Goal: Task Accomplishment & Management: Manage account settings

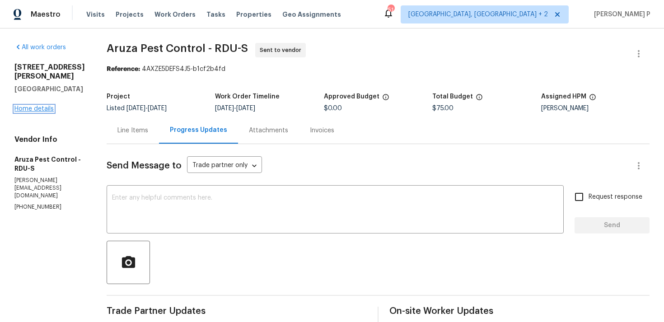
click at [38, 109] on link "Home details" at bounding box center [33, 109] width 39 height 6
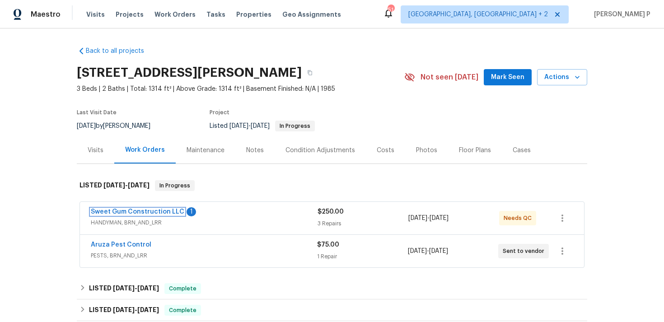
click at [157, 209] on link "Sweet Gum Construction LLC" at bounding box center [138, 212] width 94 height 6
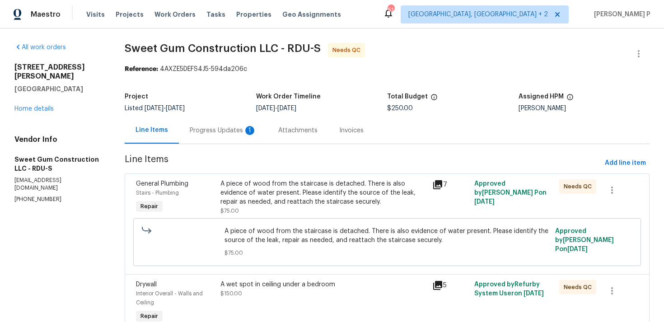
click at [245, 130] on div "1" at bounding box center [249, 130] width 9 height 9
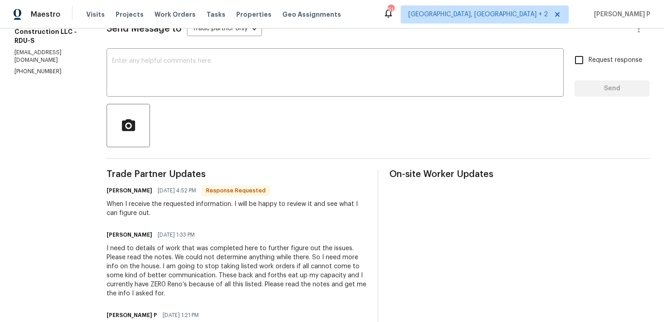
scroll to position [114, 0]
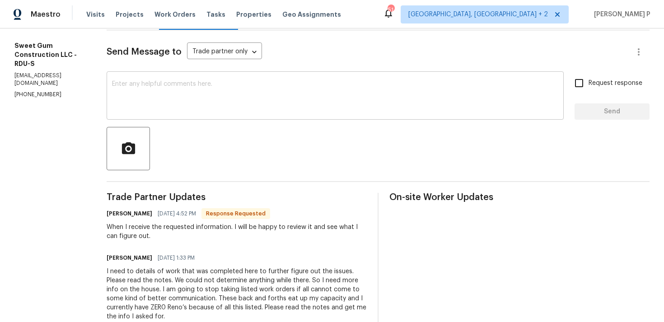
click at [242, 94] on textarea at bounding box center [335, 97] width 447 height 32
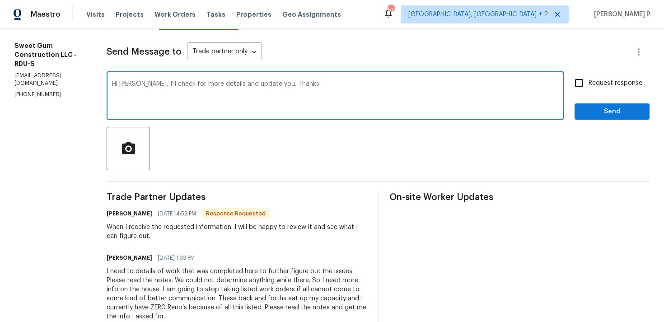
drag, startPoint x: 164, startPoint y: 86, endPoint x: 286, endPoint y: 85, distance: 122.1
click at [286, 85] on textarea "Hi [PERSON_NAME], I'll check for more details and update you. Thanks" at bounding box center [335, 97] width 447 height 32
type textarea "Hi Stacey, I'll check for more details and update you. Thanks"
click at [593, 84] on span "Request response" at bounding box center [616, 83] width 54 height 9
click at [589, 84] on input "Request response" at bounding box center [579, 83] width 19 height 19
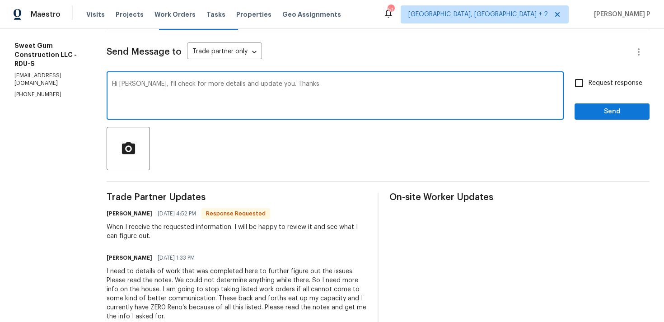
checkbox input "true"
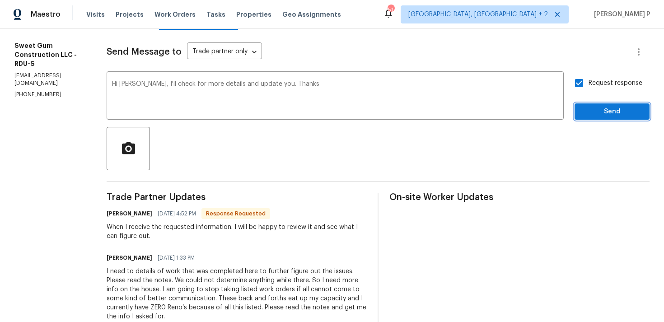
click at [591, 117] on span "Send" at bounding box center [612, 111] width 61 height 11
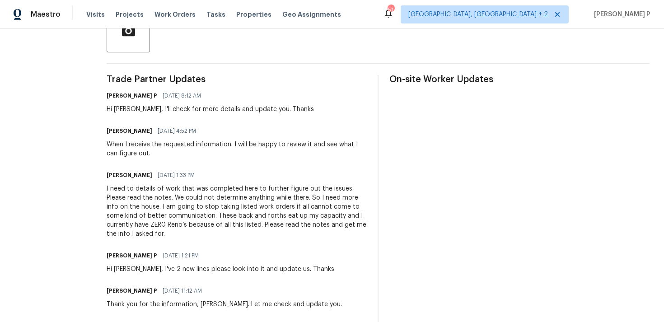
scroll to position [226, 0]
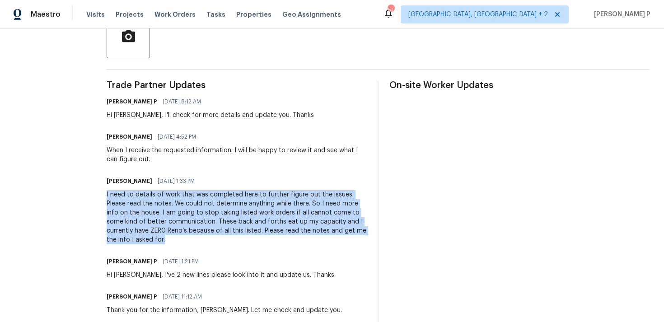
drag, startPoint x: 126, startPoint y: 195, endPoint x: 196, endPoint y: 239, distance: 82.0
click at [196, 239] on div "All work orders 1100 Walter Clark Dr Hillsborough, NC 27278 Home details Vendor…" at bounding box center [332, 236] width 664 height 869
copy div "I need to details of work that was completed here to further figure out the iss…"
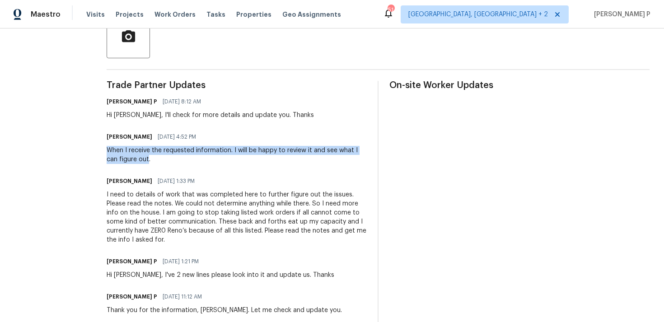
drag, startPoint x: 128, startPoint y: 151, endPoint x: 167, endPoint y: 158, distance: 39.5
click at [167, 158] on div "When I receive the requested information. I will be happy to review it and see …" at bounding box center [237, 155] width 260 height 18
copy div "When I receive the requested information. I will be happy to review it and see …"
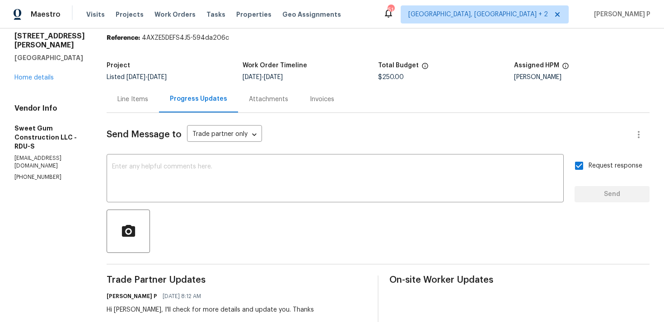
scroll to position [0, 0]
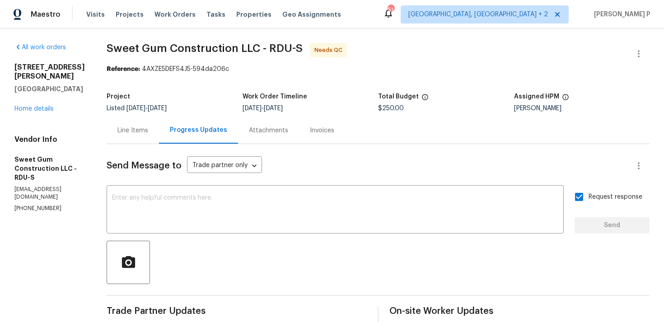
click at [147, 129] on div "Line Items" at bounding box center [133, 130] width 31 height 9
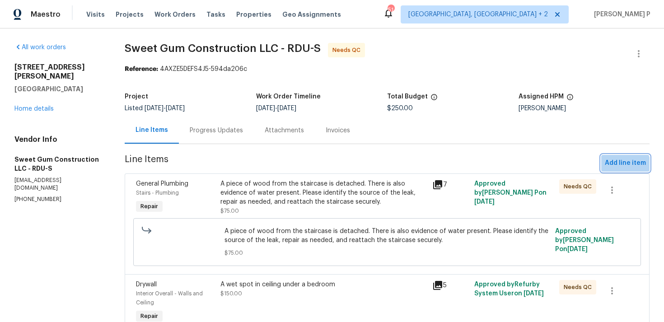
click at [624, 166] on span "Add line item" at bounding box center [625, 163] width 41 height 11
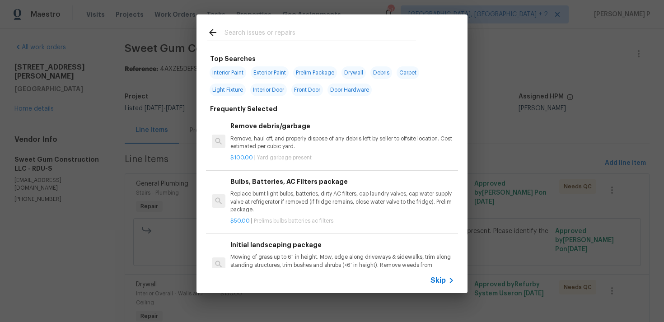
click at [452, 275] on icon at bounding box center [451, 280] width 11 height 11
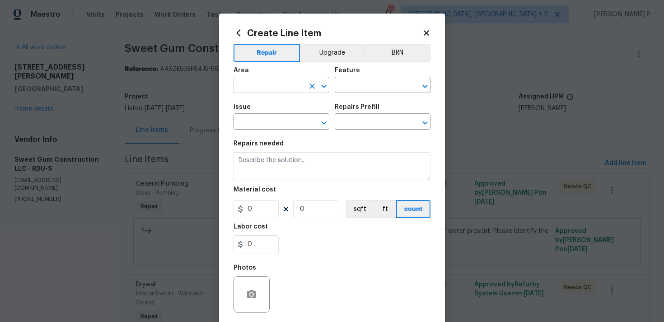
click at [323, 89] on icon "Open" at bounding box center [324, 86] width 11 height 11
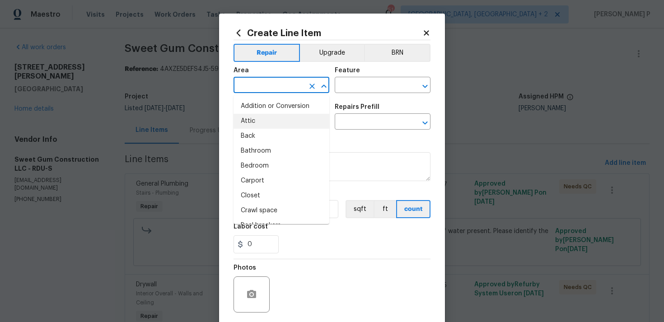
click at [288, 117] on li "Attic" at bounding box center [282, 121] width 96 height 15
type input "Attic"
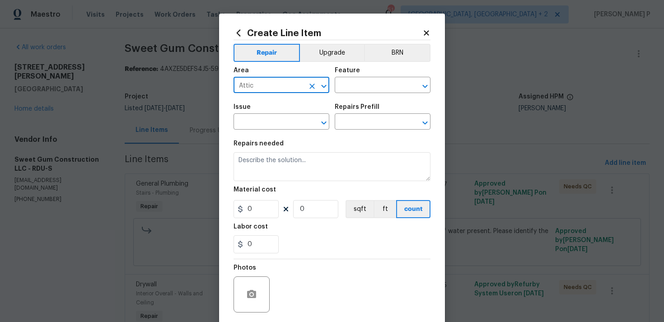
click at [372, 79] on div "Feature" at bounding box center [383, 73] width 96 height 12
click at [370, 87] on input "text" at bounding box center [370, 86] width 71 height 14
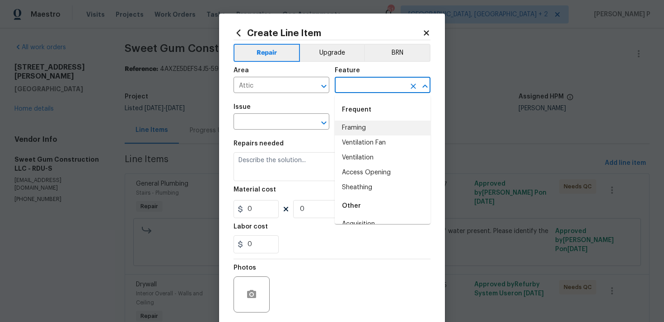
click at [368, 122] on li "Framing" at bounding box center [383, 128] width 96 height 15
type input "Framing"
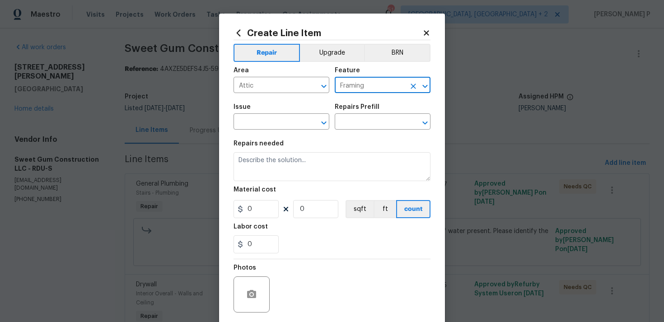
click at [332, 125] on div "Issue ​ Repairs Prefill ​" at bounding box center [332, 117] width 197 height 37
click at [325, 124] on icon "Open" at bounding box center [324, 123] width 11 height 11
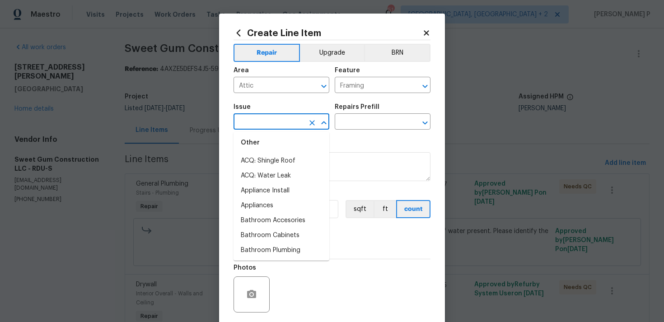
scroll to position [149, 0]
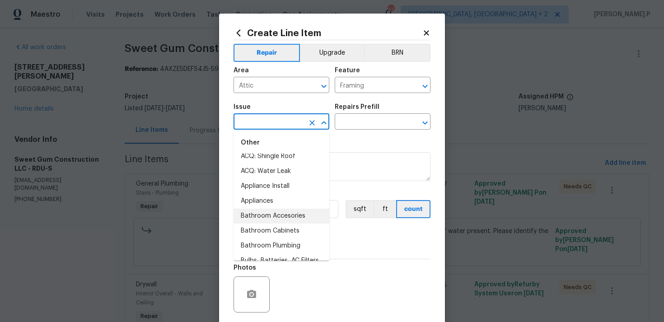
click at [290, 213] on li "Bathroom Accesories" at bounding box center [282, 216] width 96 height 15
type input "Bathroom Accesories"
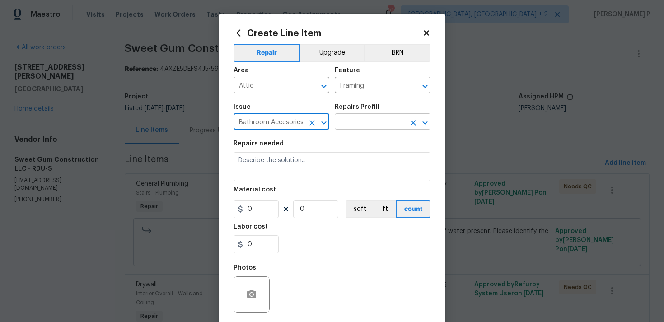
click at [347, 117] on input "text" at bounding box center [370, 123] width 71 height 14
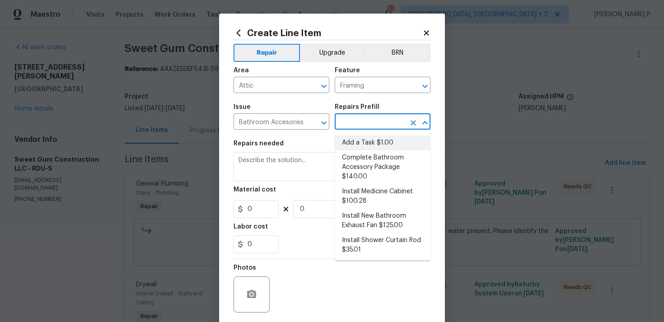
click at [353, 138] on li "Add a Task $1.00" at bounding box center [383, 143] width 96 height 15
type input "Interior Trim"
type input "Add a Task $1.00"
type textarea "HPM to detail"
type input "1"
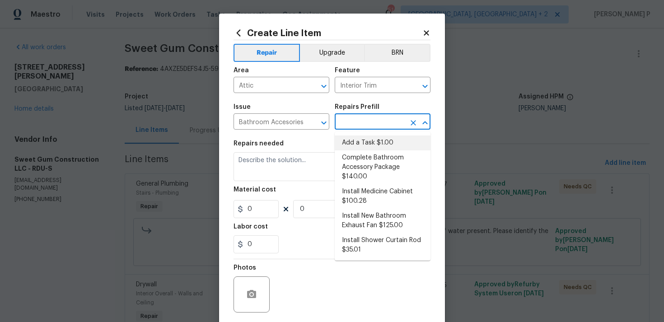
type input "1"
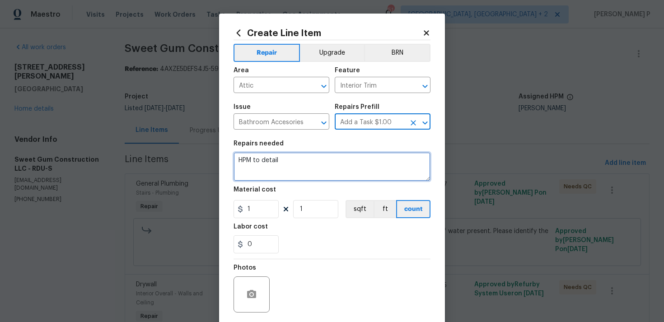
click at [321, 165] on textarea "HPM to detail" at bounding box center [332, 166] width 197 height 29
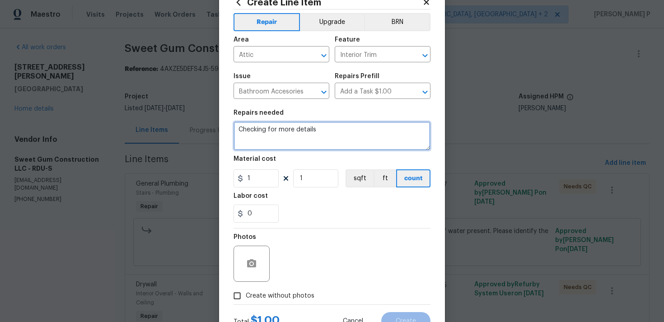
scroll to position [67, 0]
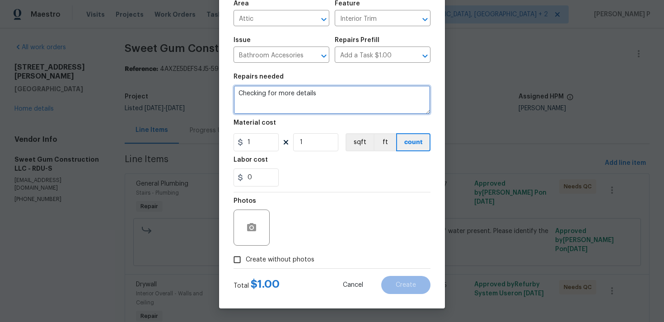
type textarea "Checking for more details"
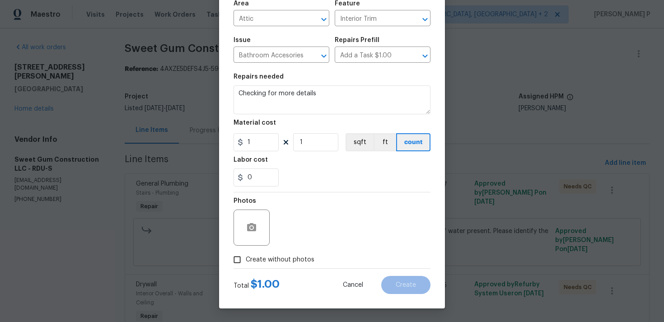
click at [245, 256] on input "Create without photos" at bounding box center [237, 259] width 17 height 17
checkbox input "true"
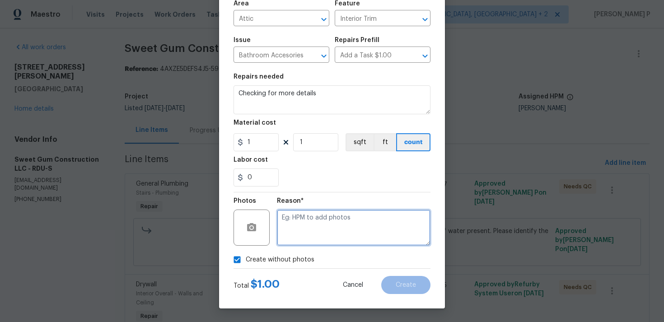
click at [325, 231] on textarea at bounding box center [354, 228] width 154 height 36
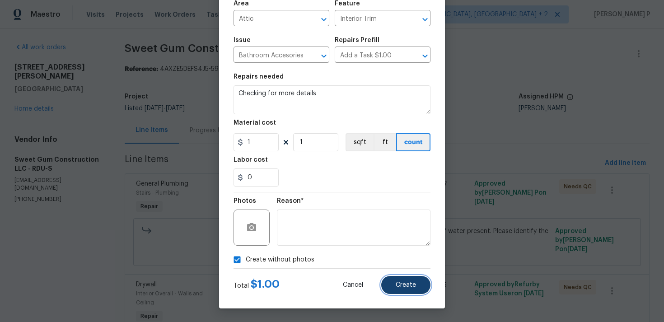
click at [409, 290] on button "Create" at bounding box center [406, 285] width 49 height 18
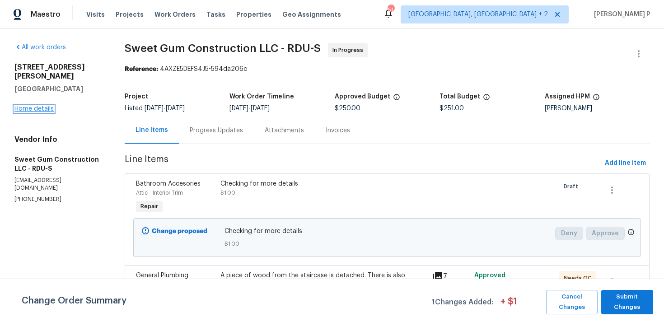
click at [34, 106] on link "Home details" at bounding box center [33, 109] width 39 height 6
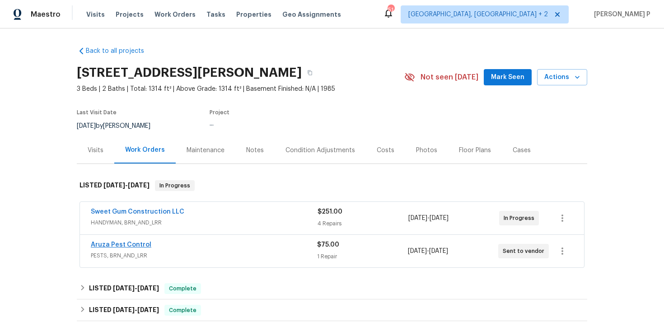
click at [121, 246] on link "Aruza Pest Control" at bounding box center [121, 245] width 61 height 6
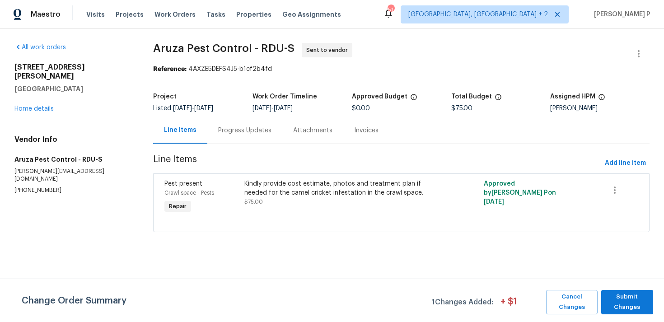
click at [254, 130] on div "Progress Updates" at bounding box center [244, 130] width 53 height 9
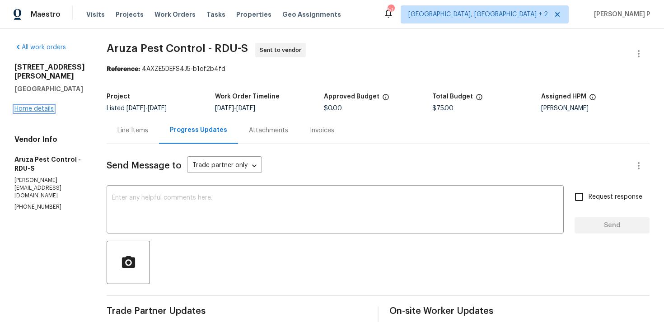
click at [38, 111] on link "Home details" at bounding box center [33, 109] width 39 height 6
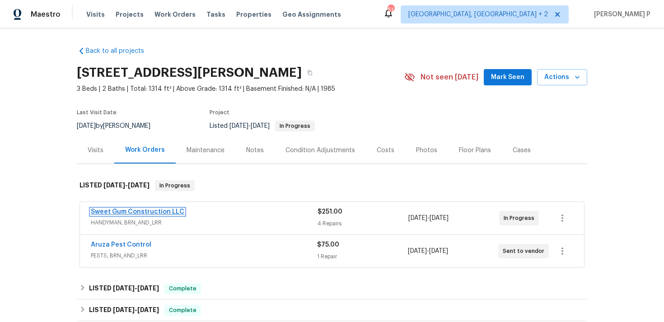
click at [128, 213] on link "Sweet Gum Construction LLC" at bounding box center [138, 212] width 94 height 6
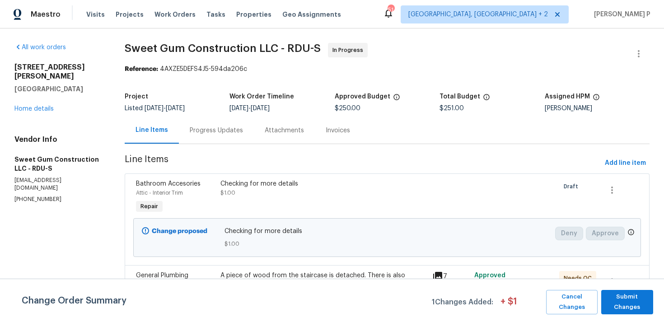
click at [239, 128] on div "Progress Updates" at bounding box center [216, 130] width 53 height 9
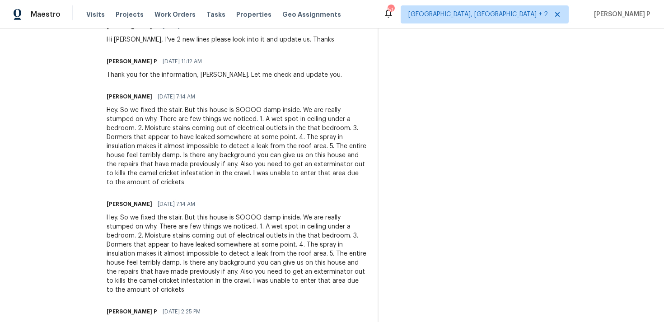
scroll to position [462, 0]
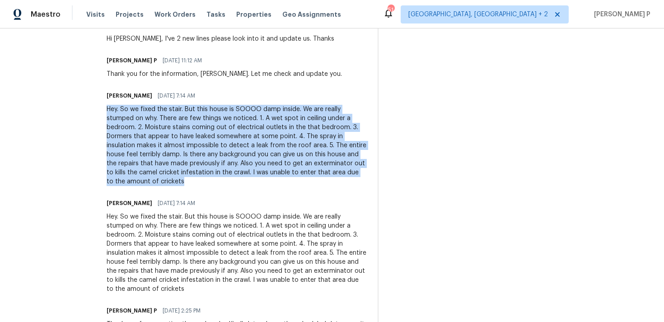
drag, startPoint x: 126, startPoint y: 109, endPoint x: 269, endPoint y: 184, distance: 161.5
click at [269, 184] on div "All work orders 1100 Walter Clark Dr Hillsborough, NC 27278 Home details Vendor…" at bounding box center [332, 0] width 664 height 869
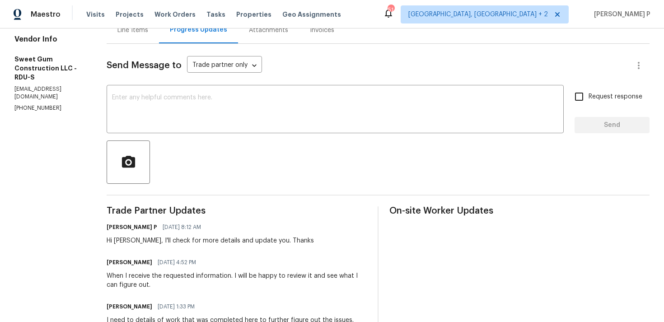
scroll to position [34, 0]
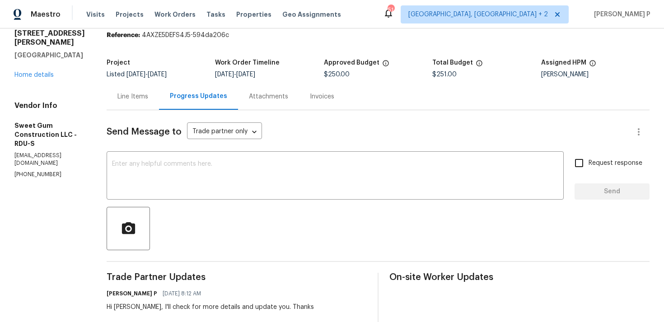
click at [151, 90] on div "Line Items" at bounding box center [133, 96] width 52 height 27
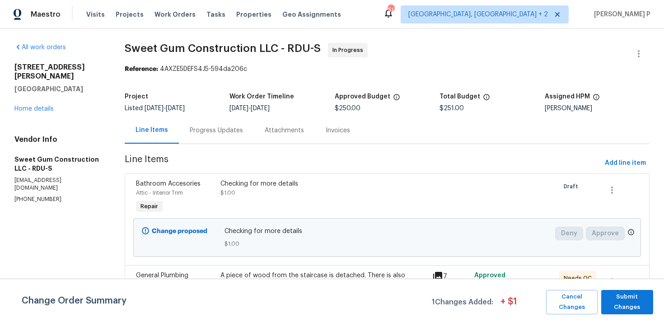
click at [222, 130] on div "Progress Updates" at bounding box center [216, 130] width 53 height 9
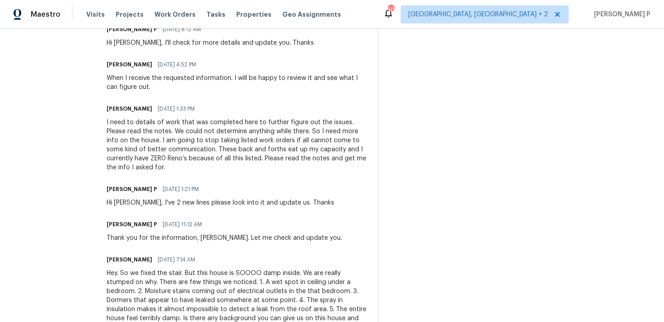
scroll to position [275, 0]
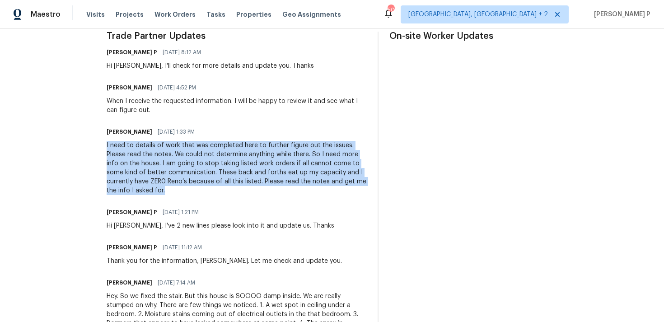
drag, startPoint x: 126, startPoint y: 145, endPoint x: 197, endPoint y: 190, distance: 84.4
click at [197, 190] on div "I need to details of work that was completed here to further figure out the iss…" at bounding box center [237, 168] width 260 height 54
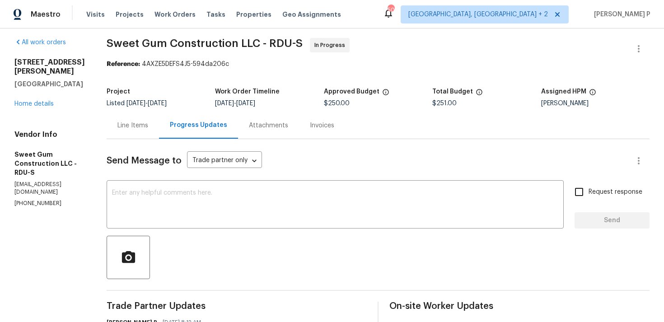
scroll to position [0, 0]
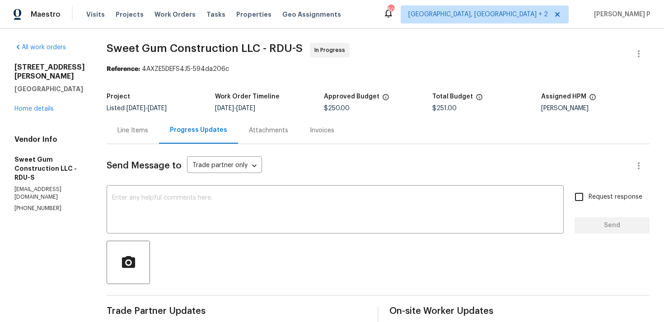
click at [152, 122] on div "Line Items" at bounding box center [133, 130] width 52 height 27
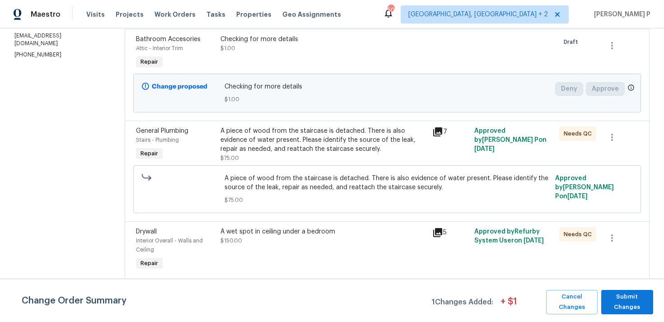
scroll to position [139, 0]
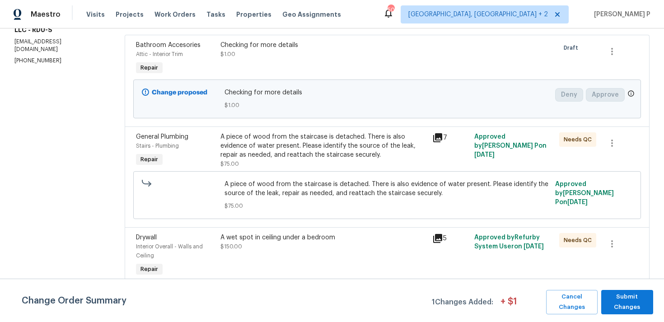
click at [266, 132] on div "A piece of wood from the staircase is detached. There is also evidence of water…" at bounding box center [324, 145] width 206 height 27
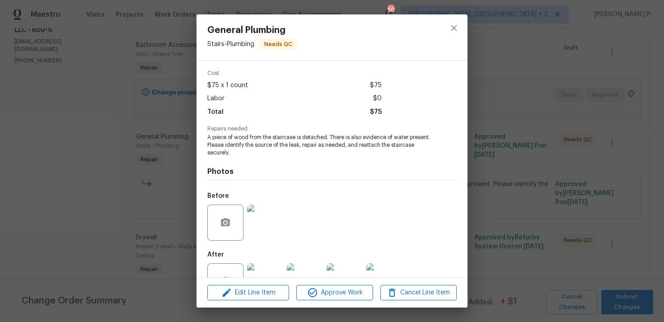
scroll to position [64, 0]
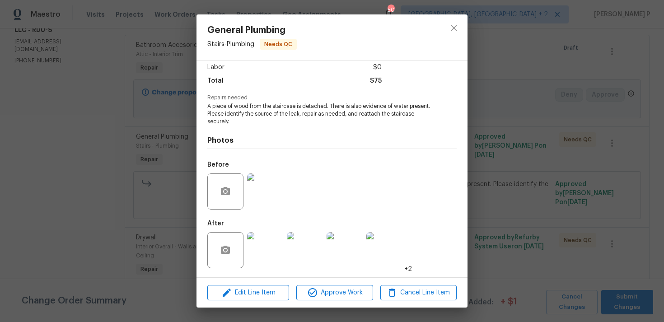
click at [267, 254] on img at bounding box center [265, 250] width 36 height 36
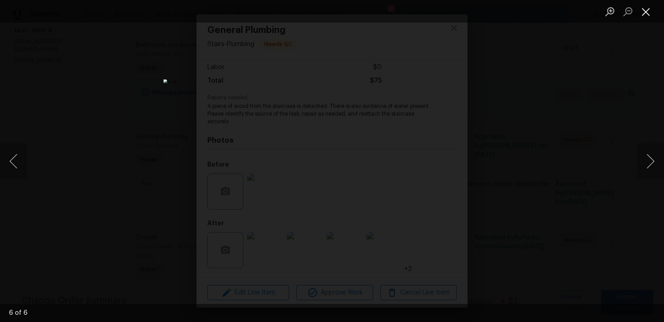
click at [649, 8] on button "Close lightbox" at bounding box center [646, 12] width 18 height 16
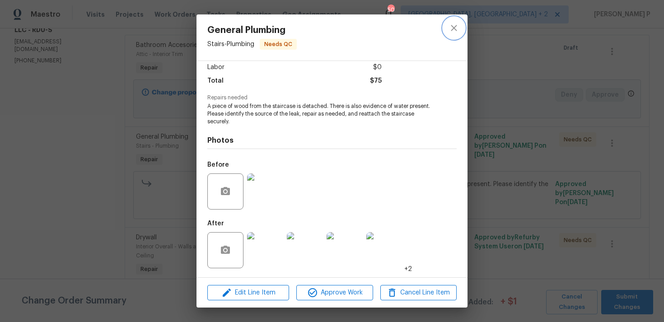
click at [449, 28] on icon "close" at bounding box center [454, 28] width 11 height 11
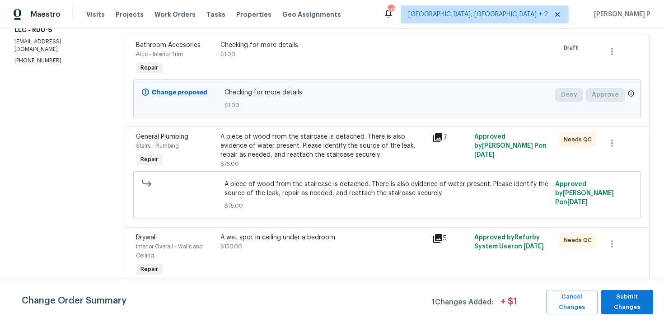
scroll to position [206, 0]
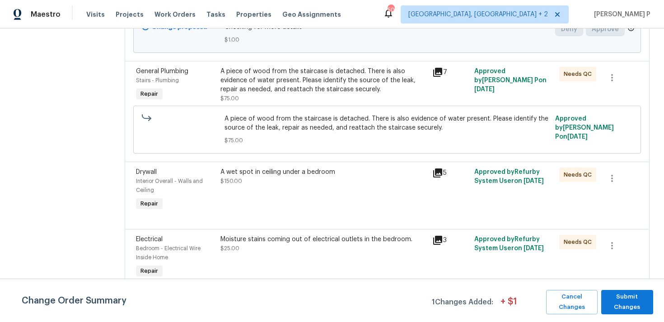
click at [293, 172] on div "A wet spot in ceiling under a bedroom" at bounding box center [324, 172] width 206 height 9
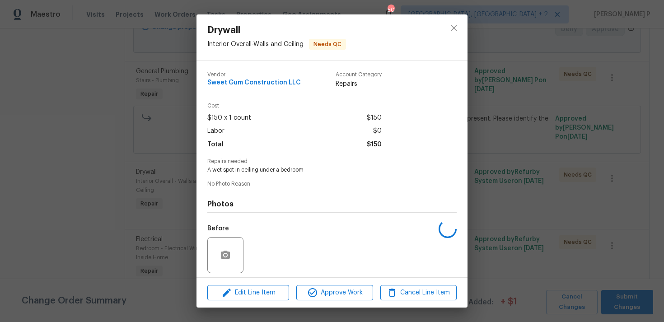
scroll to position [64, 0]
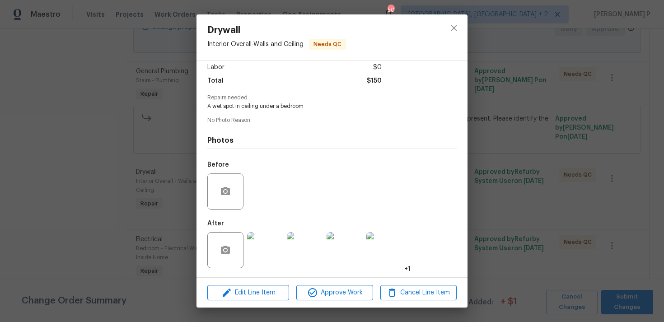
click at [267, 245] on img at bounding box center [265, 250] width 36 height 36
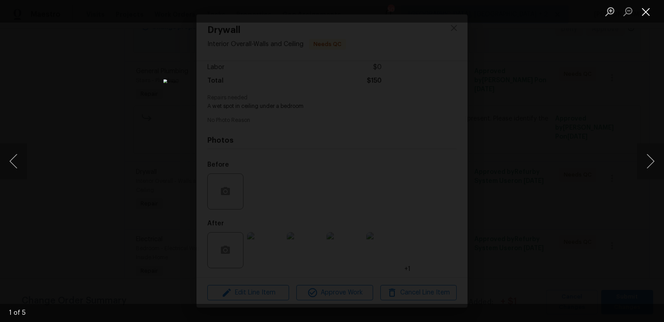
click at [648, 6] on button "Close lightbox" at bounding box center [646, 12] width 18 height 16
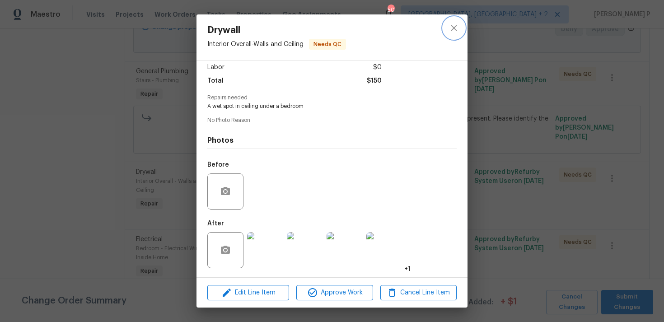
click at [455, 31] on icon "close" at bounding box center [454, 28] width 11 height 11
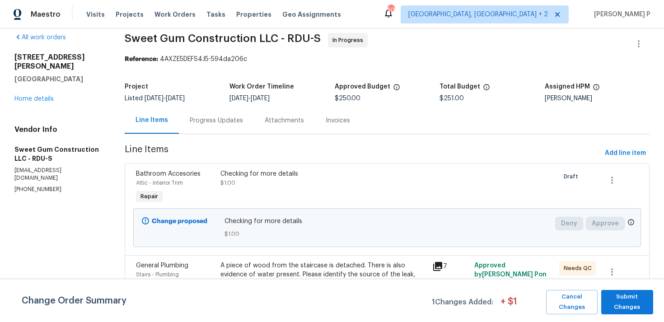
scroll to position [0, 0]
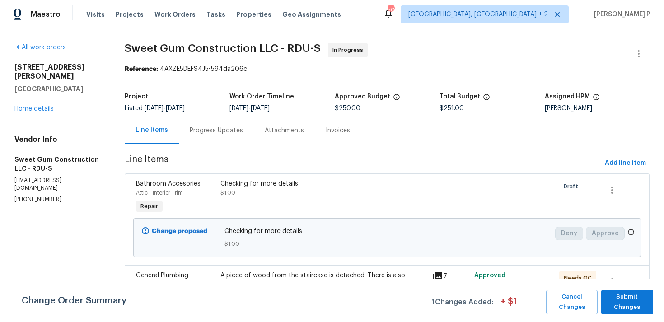
click at [206, 125] on div "Progress Updates" at bounding box center [216, 130] width 75 height 27
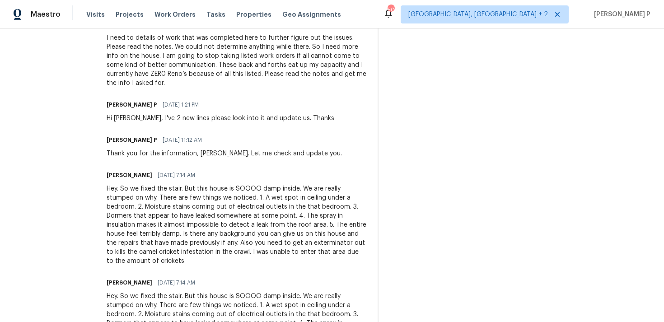
scroll to position [446, 0]
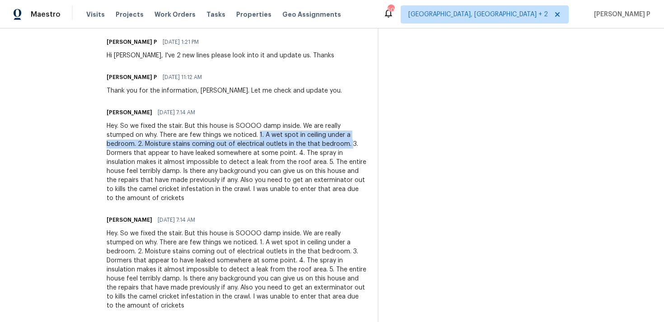
drag, startPoint x: 278, startPoint y: 133, endPoint x: 367, endPoint y: 146, distance: 90.4
click at [367, 146] on div "Hey. So we fixed the stair. But this house is SOOOO damp inside. We are really …" at bounding box center [237, 162] width 260 height 81
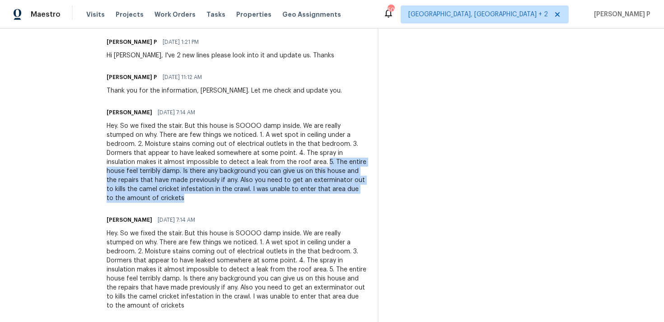
drag, startPoint x: 344, startPoint y: 161, endPoint x: 342, endPoint y: 196, distance: 34.4
click at [342, 196] on div "Hey. So we fixed the stair. But this house is SOOOO damp inside. We are really …" at bounding box center [237, 162] width 260 height 81
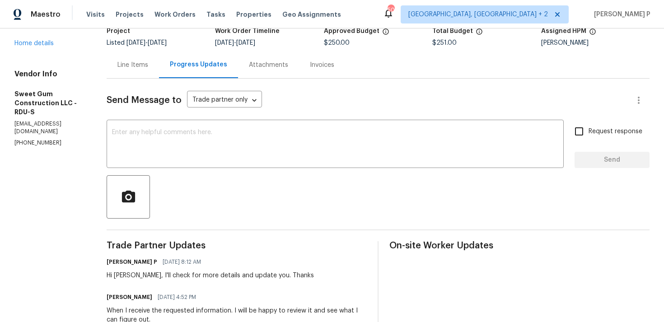
scroll to position [0, 0]
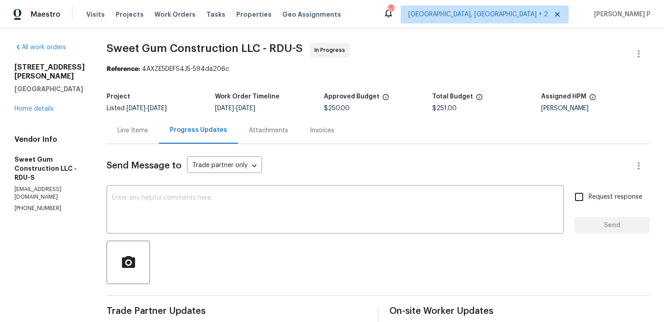
click at [36, 104] on div "1100 Walter Clark Dr Hillsborough, NC 27278 Home details" at bounding box center [49, 88] width 71 height 51
click at [38, 106] on link "Home details" at bounding box center [33, 109] width 39 height 6
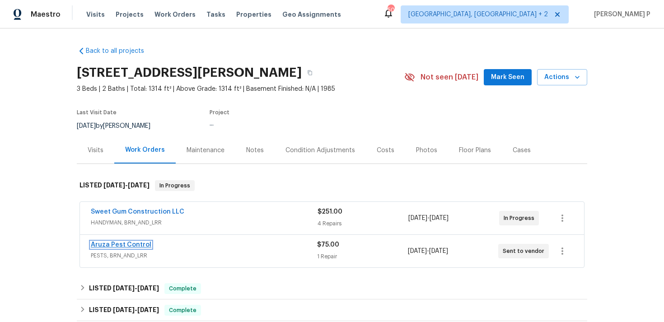
click at [110, 248] on link "Aruza Pest Control" at bounding box center [121, 245] width 61 height 6
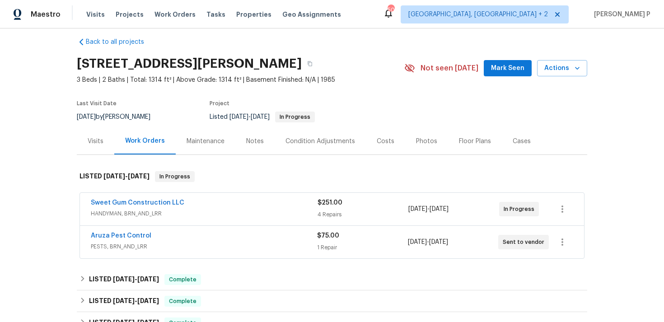
scroll to position [10, 0]
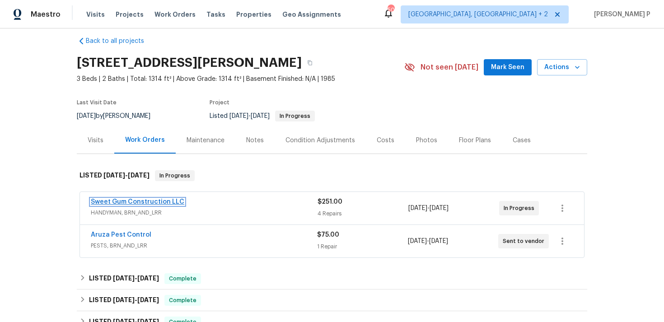
click at [119, 201] on link "Sweet Gum Construction LLC" at bounding box center [138, 202] width 94 height 6
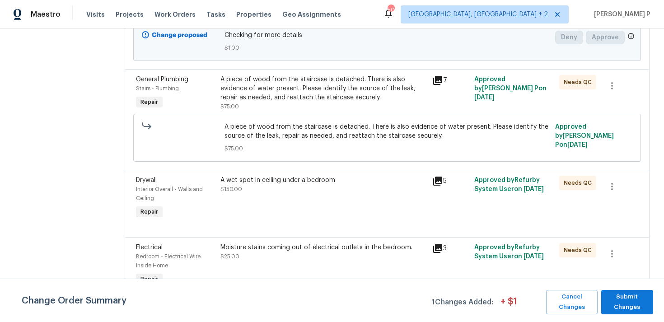
scroll to position [200, 0]
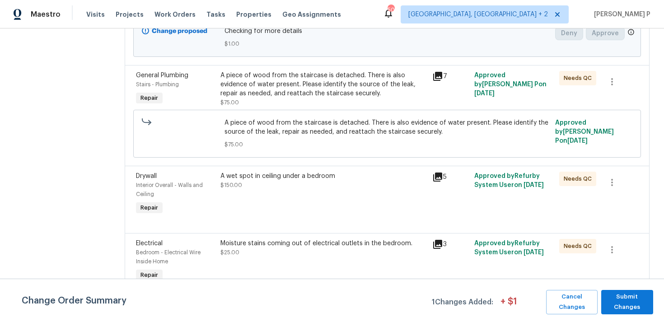
click at [281, 174] on div "A wet spot in ceiling under a bedroom" at bounding box center [324, 176] width 206 height 9
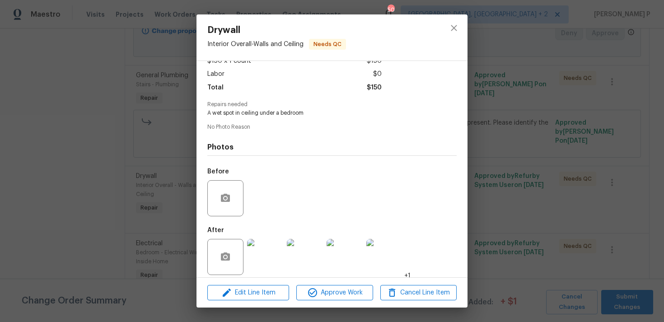
scroll to position [64, 0]
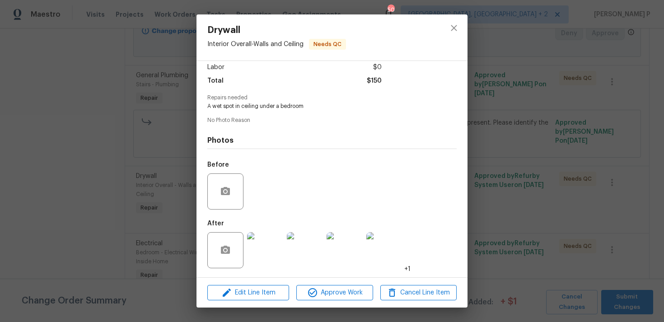
click at [271, 241] on img at bounding box center [265, 250] width 36 height 36
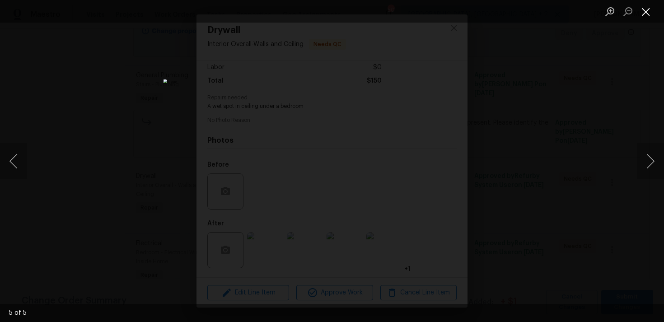
click at [646, 9] on button "Close lightbox" at bounding box center [646, 12] width 18 height 16
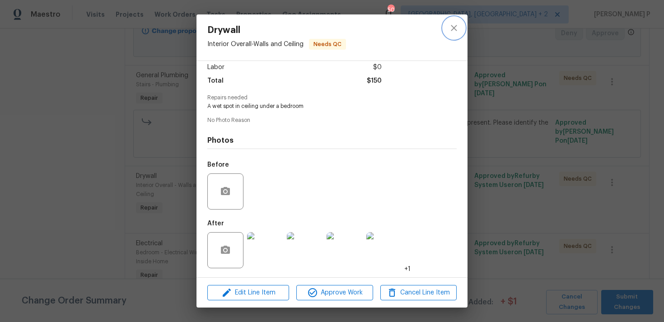
click at [452, 28] on icon "close" at bounding box center [454, 28] width 11 height 11
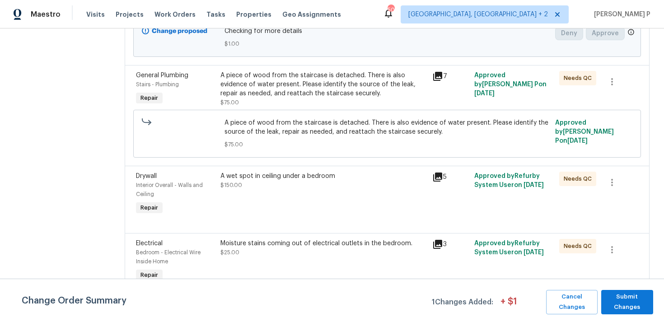
click at [238, 238] on div "Moisture stains coming out of electrical outlets in the bedroom. $25.00" at bounding box center [324, 261] width 212 height 51
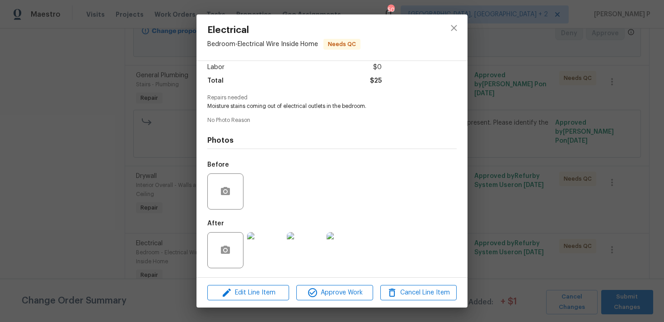
click at [273, 253] on img at bounding box center [265, 250] width 36 height 36
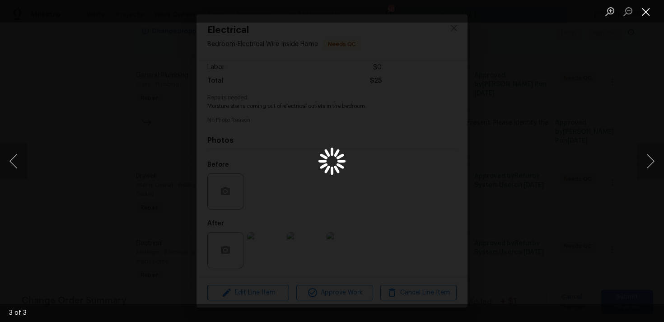
click at [646, 8] on button "Close lightbox" at bounding box center [646, 12] width 18 height 16
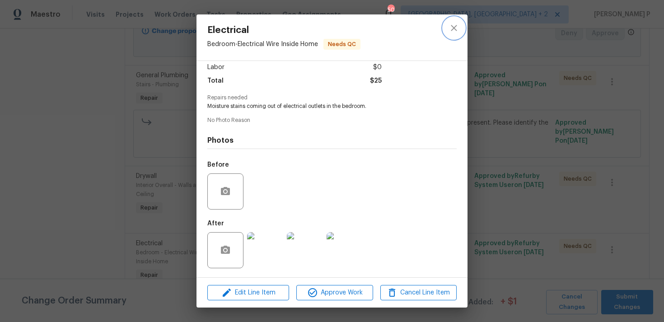
click at [457, 25] on icon "close" at bounding box center [454, 28] width 6 height 6
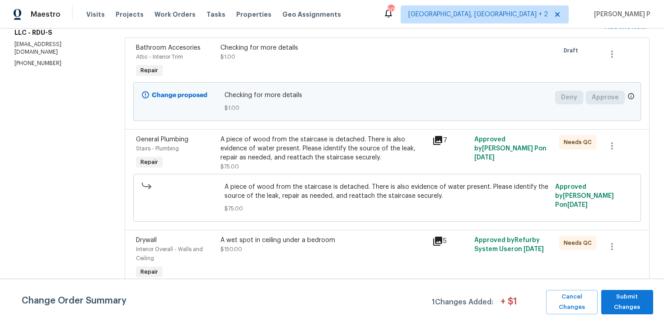
scroll to position [131, 0]
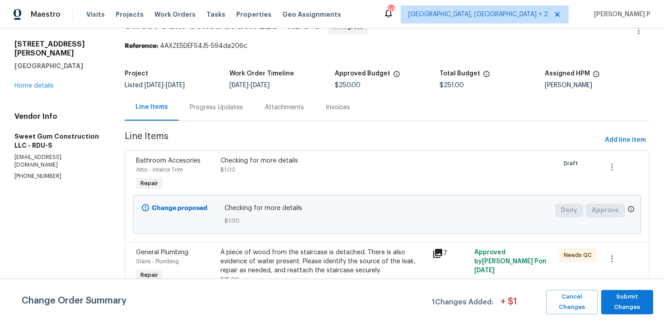
click at [222, 108] on div "Progress Updates" at bounding box center [216, 107] width 53 height 9
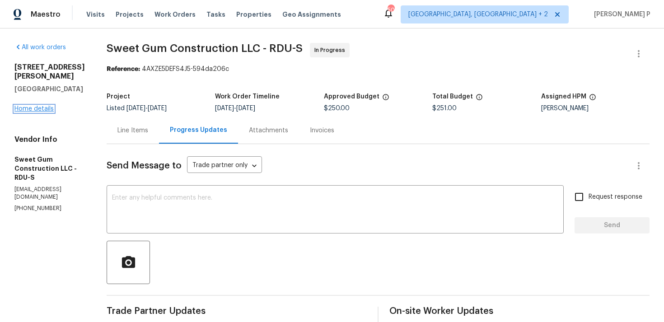
click at [28, 106] on link "Home details" at bounding box center [33, 109] width 39 height 6
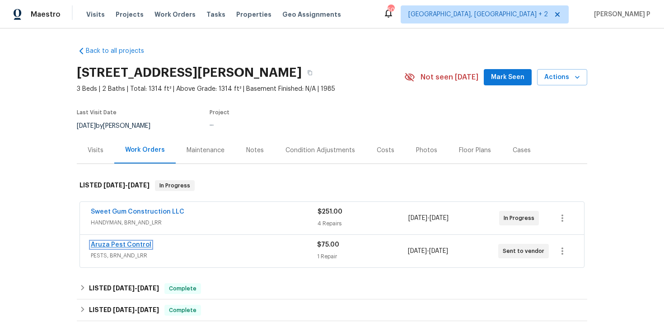
click at [129, 245] on link "Aruza Pest Control" at bounding box center [121, 245] width 61 height 6
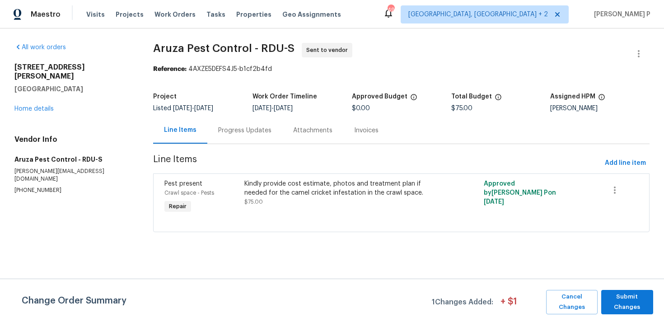
click at [245, 136] on div "Progress Updates" at bounding box center [244, 130] width 75 height 27
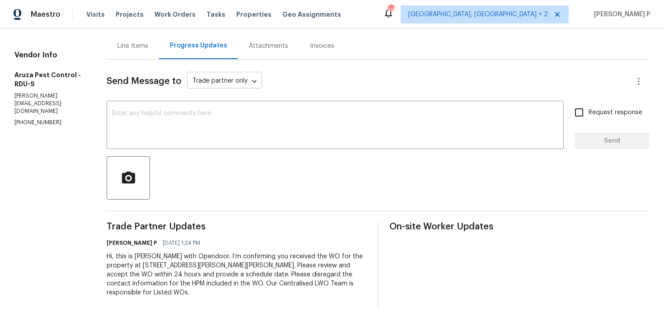
scroll to position [85, 0]
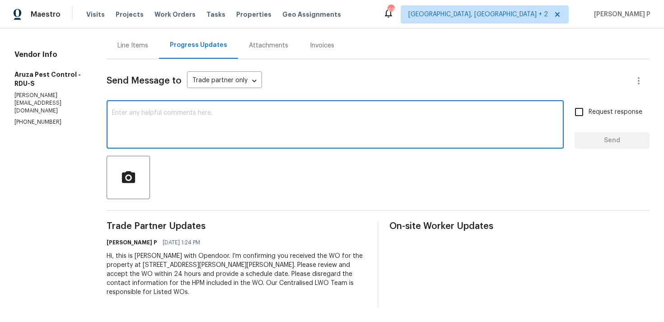
click at [221, 114] on textarea at bounding box center [335, 126] width 447 height 32
type textarea "Work order was sent by mistake. Cancelling it. Thanks"
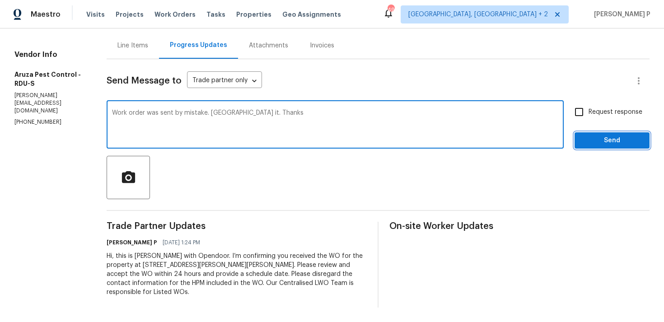
click at [608, 142] on span "Send" at bounding box center [612, 140] width 61 height 11
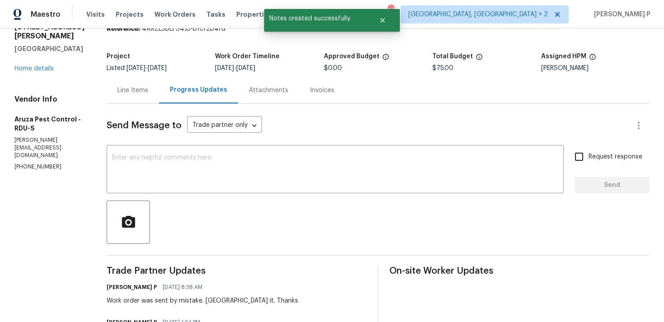
scroll to position [0, 0]
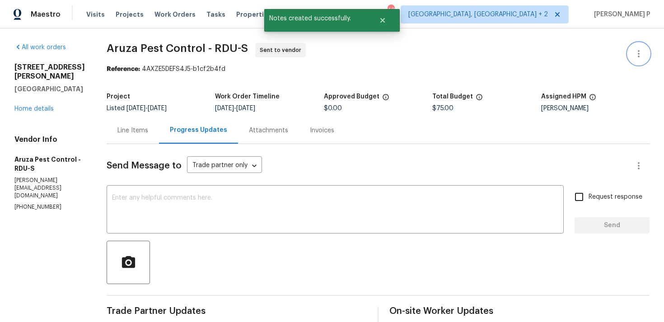
click at [642, 55] on icon "button" at bounding box center [639, 53] width 11 height 11
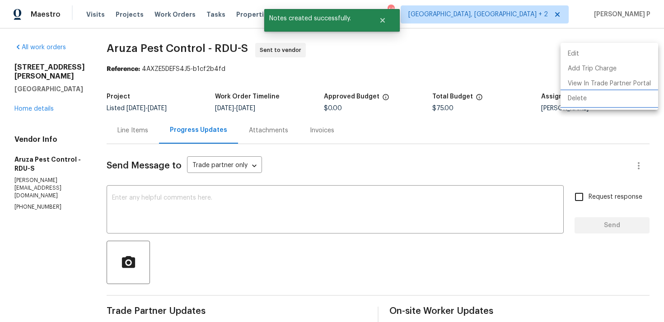
click at [581, 102] on li "Delete" at bounding box center [610, 98] width 98 height 15
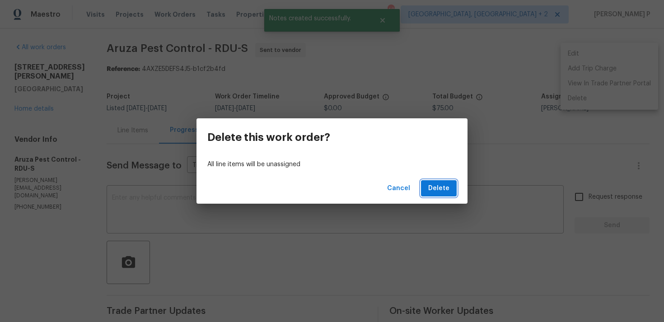
click at [446, 193] on span "Delete" at bounding box center [439, 188] width 21 height 11
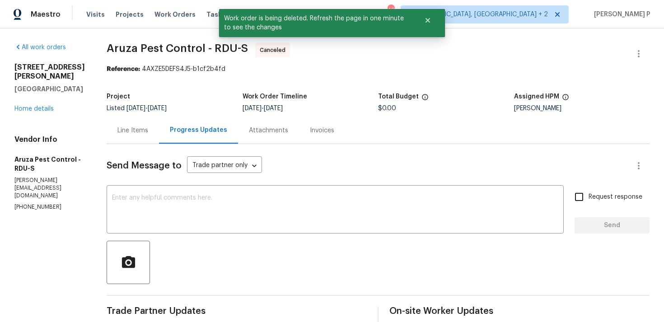
click at [24, 102] on div "1100 Walter Clark Dr Hillsborough, NC 27278 Home details" at bounding box center [49, 88] width 71 height 51
click at [29, 111] on link "Home details" at bounding box center [33, 109] width 39 height 6
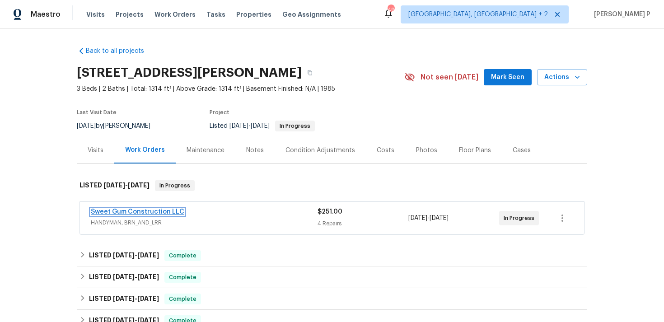
click at [159, 211] on link "Sweet Gum Construction LLC" at bounding box center [138, 212] width 94 height 6
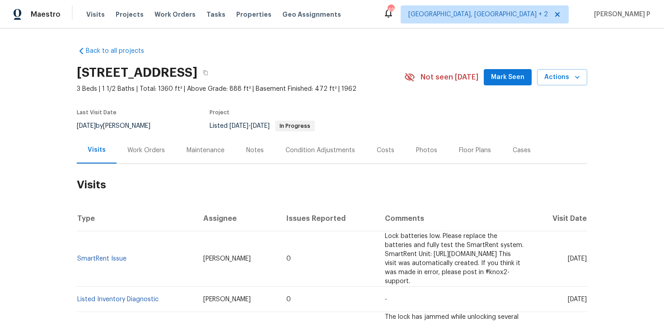
click at [147, 154] on div "Work Orders" at bounding box center [146, 150] width 38 height 9
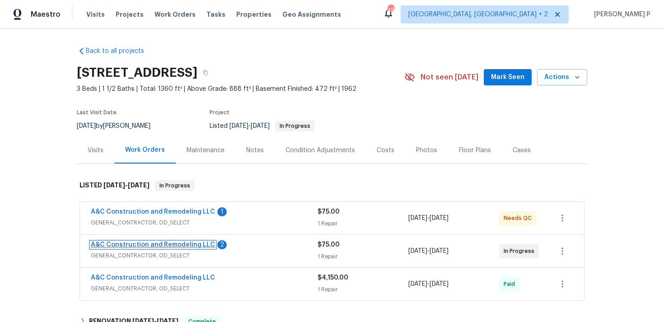
click at [137, 247] on link "A&C Construction and Remodeling LLC" at bounding box center [153, 245] width 124 height 6
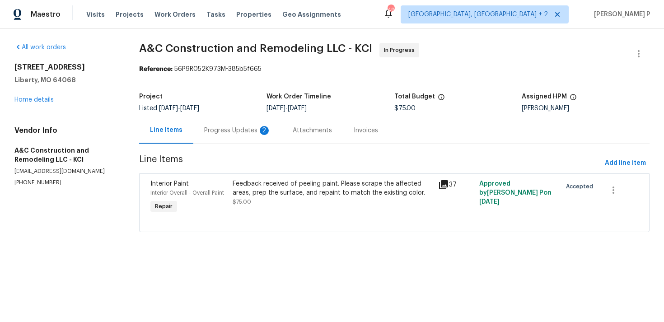
click at [226, 129] on div "Progress Updates 2" at bounding box center [237, 130] width 67 height 9
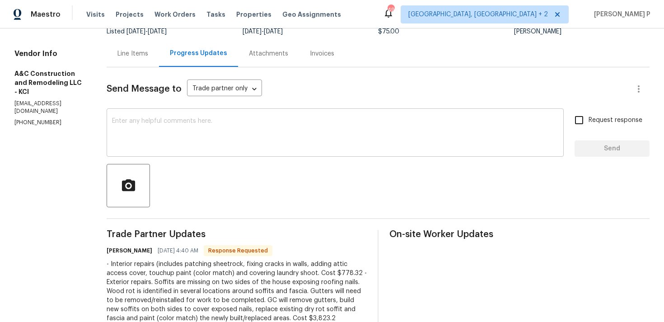
scroll to position [74, 0]
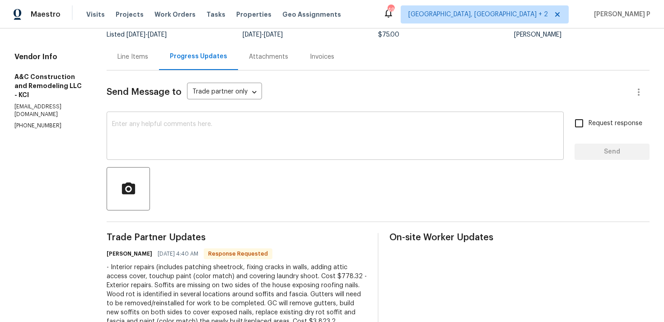
click at [226, 137] on textarea at bounding box center [335, 137] width 447 height 32
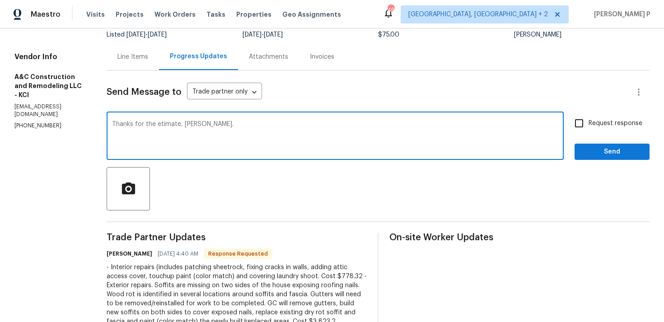
click at [175, 124] on textarea "Thanks for the etimate, [PERSON_NAME]." at bounding box center [335, 137] width 447 height 32
click at [262, 124] on textarea "Thanks for the estimate, [PERSON_NAME]." at bounding box center [335, 137] width 447 height 32
type textarea "Thanks for the estimate, [PERSON_NAME]. Let me check and update you."
click at [584, 155] on span "Send" at bounding box center [612, 151] width 61 height 11
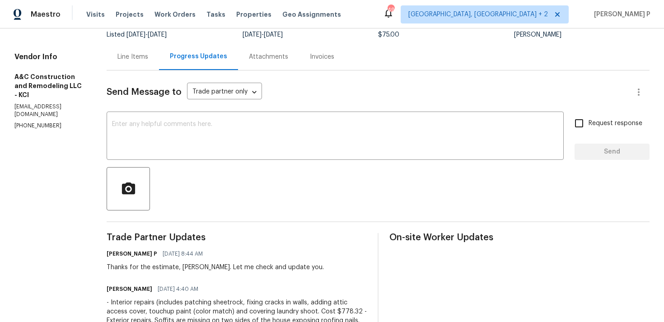
scroll to position [0, 0]
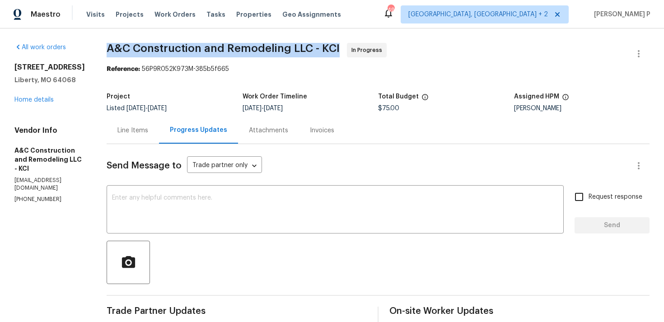
drag, startPoint x: 123, startPoint y: 48, endPoint x: 356, endPoint y: 46, distance: 232.3
click at [356, 46] on span "A&C Construction and Remodeling LLC - KCI In Progress" at bounding box center [368, 54] width 522 height 22
copy span "A&C Construction and Remodeling LLC - KCI"
click at [148, 134] on div "Line Items" at bounding box center [133, 130] width 31 height 9
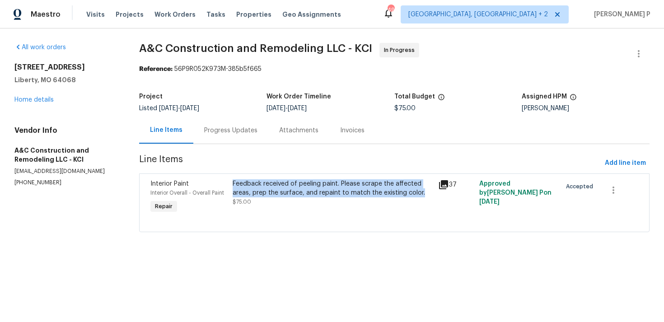
copy div "Feedback received of peeling paint. Please scrape the affected areas, prep the …"
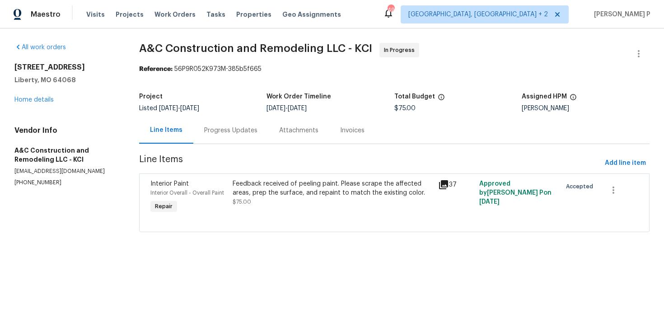
drag, startPoint x: 235, startPoint y: 183, endPoint x: 403, endPoint y: 160, distance: 169.7
click at [403, 160] on section "A&C Construction and Remodeling LLC - KCI In Progress Reference: 56P9R052K973M-…" at bounding box center [394, 143] width 511 height 200
click at [403, 160] on span "Line Items" at bounding box center [370, 163] width 462 height 17
click at [222, 122] on div "Progress Updates" at bounding box center [230, 130] width 75 height 27
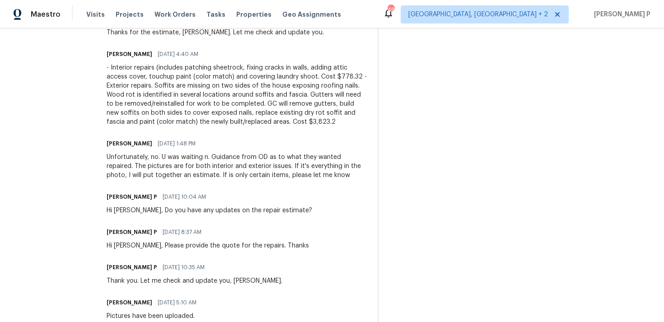
scroll to position [280, 0]
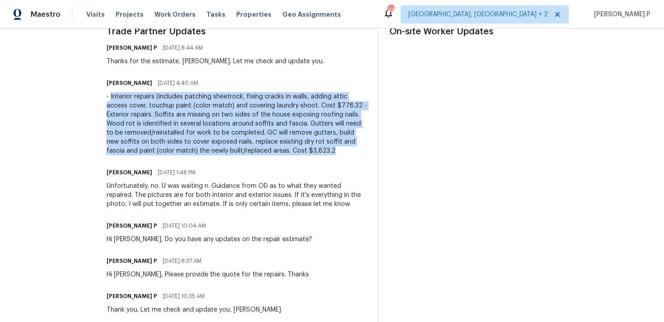
drag, startPoint x: 126, startPoint y: 95, endPoint x: 358, endPoint y: 153, distance: 239.0
click at [358, 153] on div "- Interior repairs (includes patching sheetrock, fixing cracks in walls, adding…" at bounding box center [237, 123] width 260 height 63
copy div "Interior repairs (includes patching sheetrock, fixing cracks in walls, adding a…"
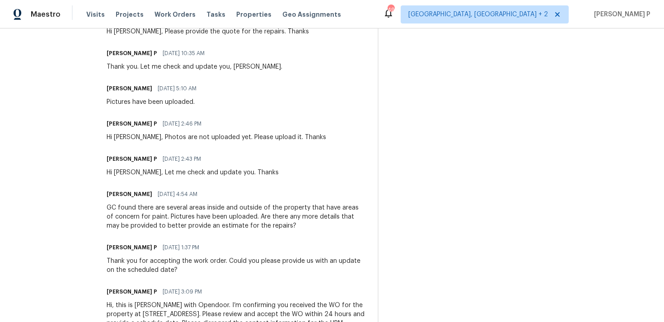
scroll to position [530, 0]
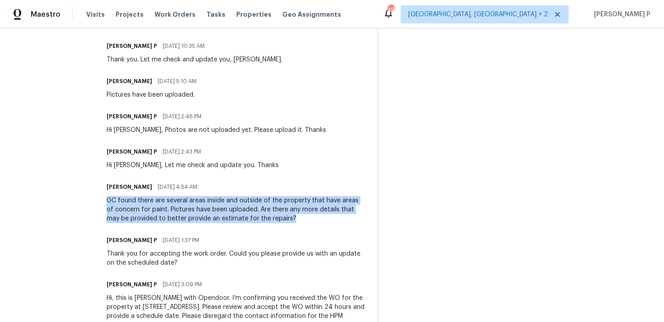
drag, startPoint x: 123, startPoint y: 201, endPoint x: 325, endPoint y: 216, distance: 202.6
click at [325, 216] on div "GC found there are several areas inside and outside of the property that have a…" at bounding box center [237, 209] width 260 height 27
copy div "GC found there are several areas inside and outside of the property that have a…"
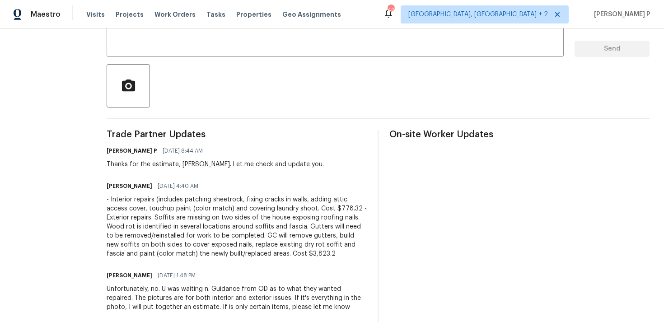
scroll to position [224, 0]
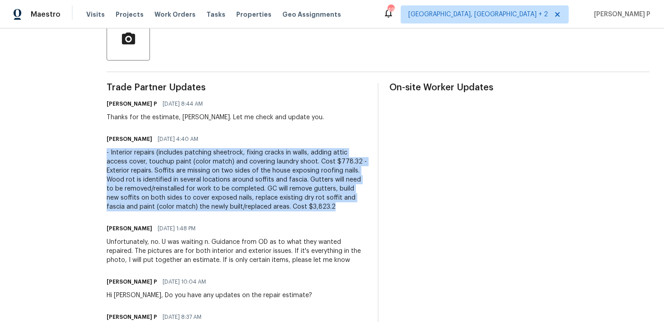
drag, startPoint x: 122, startPoint y: 152, endPoint x: 332, endPoint y: 215, distance: 218.5
copy div "- Interior repairs (includes patching sheetrock, fixing cracks in walls, adding…"
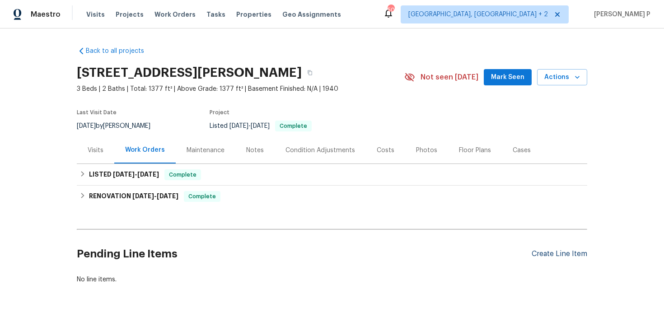
click at [546, 250] on div "Create Line Item" at bounding box center [560, 254] width 56 height 9
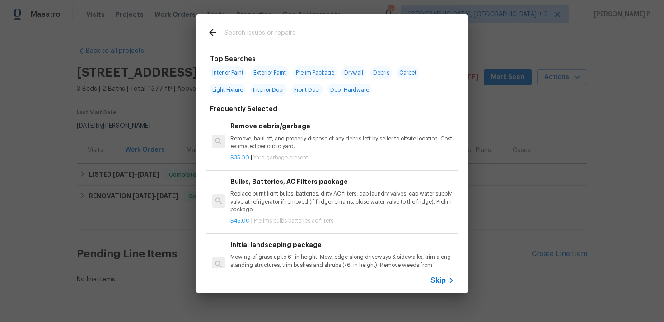
click at [437, 281] on span "Skip" at bounding box center [438, 280] width 15 height 9
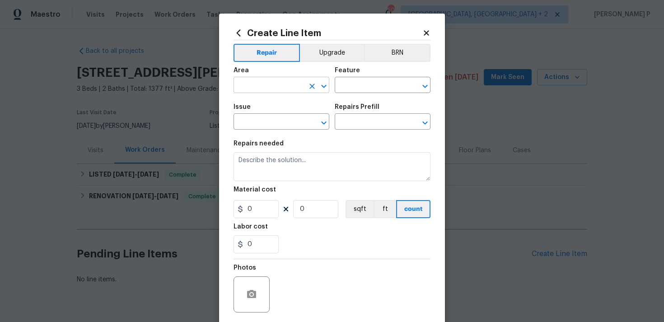
click at [278, 93] on input "text" at bounding box center [269, 86] width 71 height 14
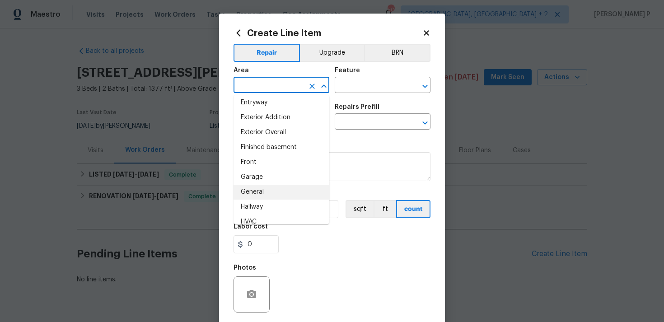
scroll to position [210, 0]
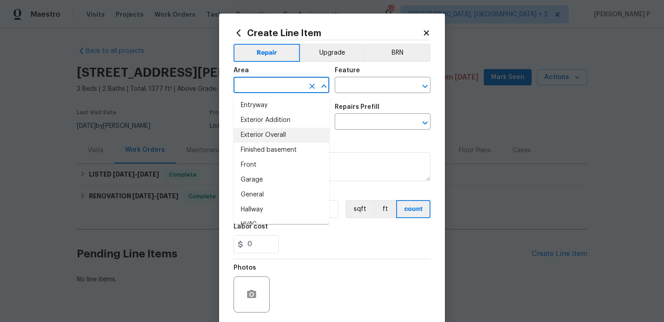
click at [281, 138] on li "Exterior Overall" at bounding box center [282, 135] width 96 height 15
type input "Exterior Overall"
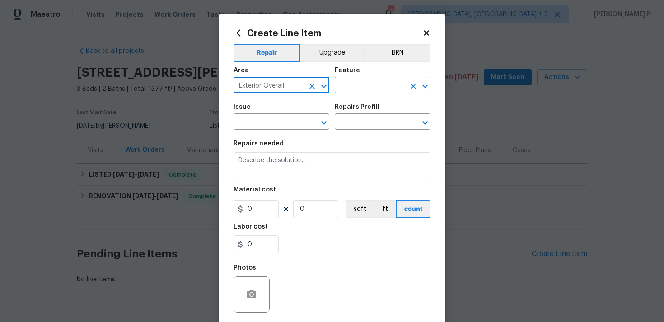
click at [356, 80] on input "text" at bounding box center [370, 86] width 71 height 14
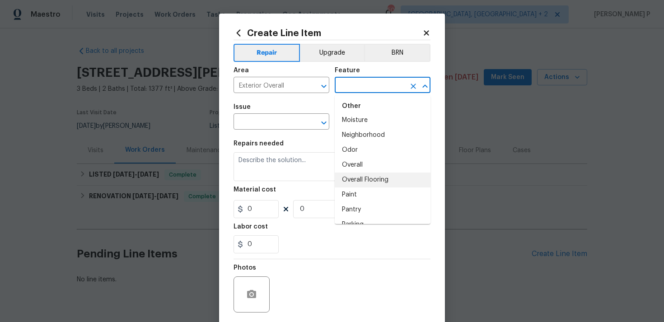
scroll to position [1493, 0]
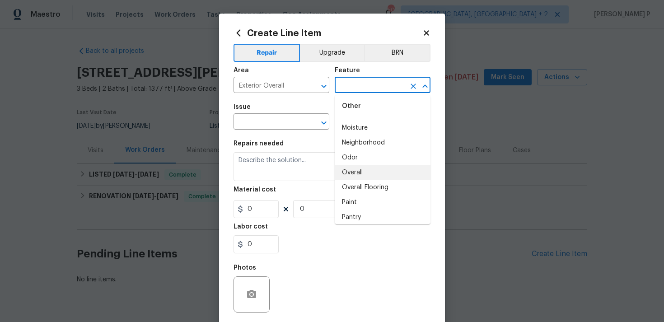
click at [364, 175] on li "Overall" at bounding box center [383, 172] width 96 height 15
type input "Overall"
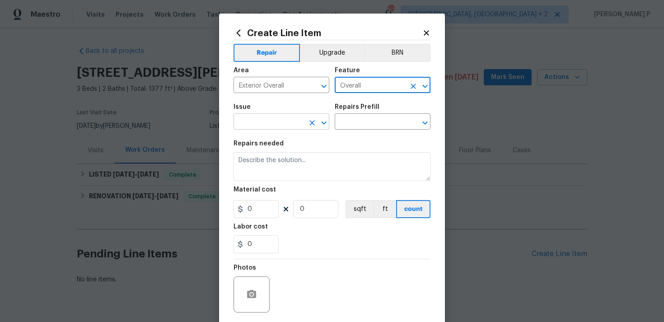
click at [327, 123] on icon "Open" at bounding box center [324, 123] width 11 height 11
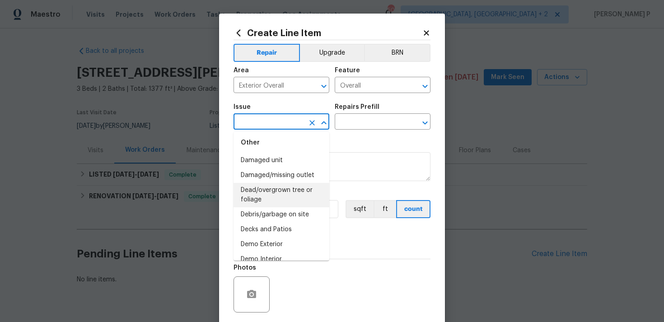
scroll to position [345, 0]
click at [275, 193] on li "Dead/overgrown tree or foliage" at bounding box center [282, 197] width 96 height 24
type input "Dead/overgrown tree or foliage"
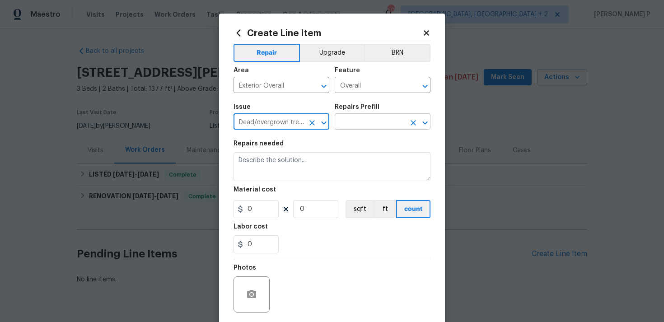
click at [351, 130] on input "text" at bounding box center [370, 123] width 71 height 14
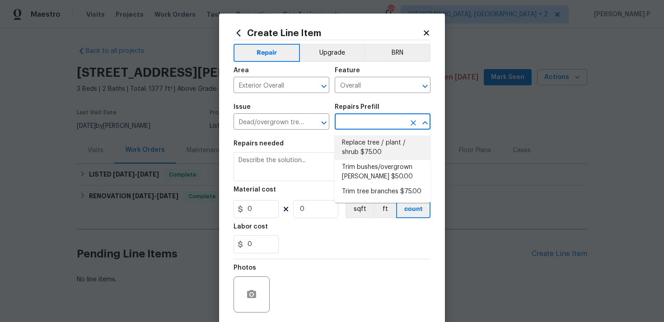
click at [356, 152] on li "Replace tree / plant / shrub $75.00" at bounding box center [383, 148] width 96 height 24
type input "Replace tree / plant / shrub $75.00"
type textarea "Replace dead, unheathly trees, plants or shrubs with like kind (3 gallon), and …"
type input "75"
type input "1"
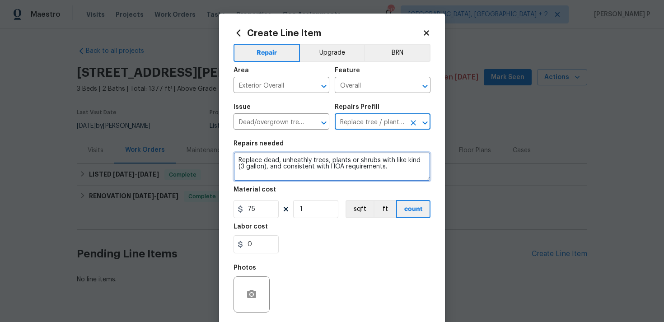
click at [322, 160] on textarea "Replace dead, unheathly trees, plants or shrubs with like kind (3 gallon), and …" at bounding box center [332, 166] width 197 height 29
paste textarea "Kindly remove all weeds from the front lawn and flower beds, apply weed killer,…"
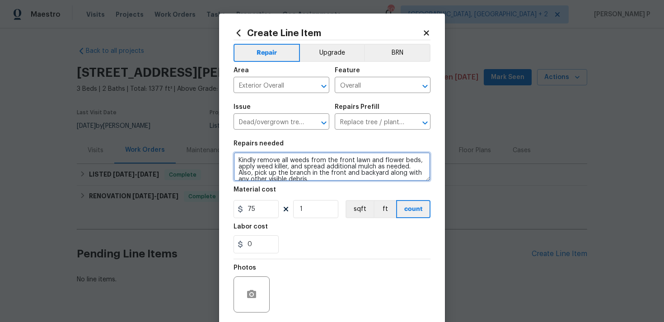
scroll to position [67, 0]
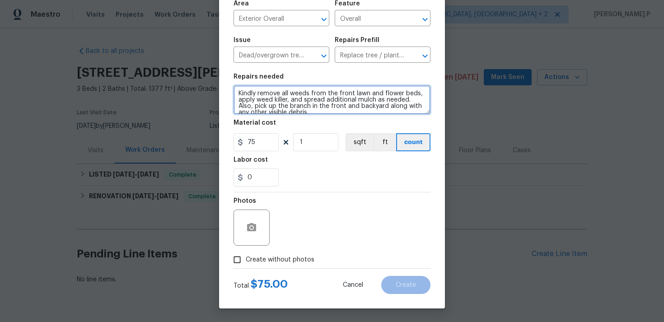
type textarea "Kindly remove all weeds from the front lawn and flower beds, apply weed killer,…"
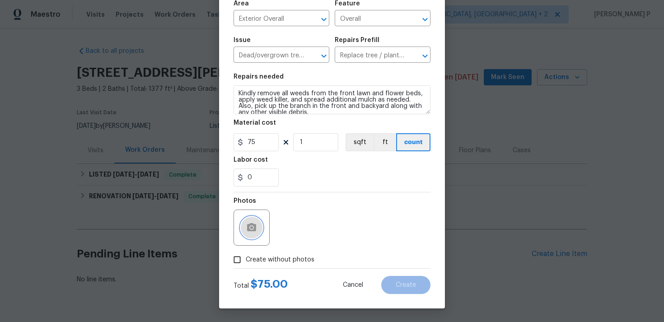
click at [255, 225] on icon "button" at bounding box center [251, 227] width 9 height 8
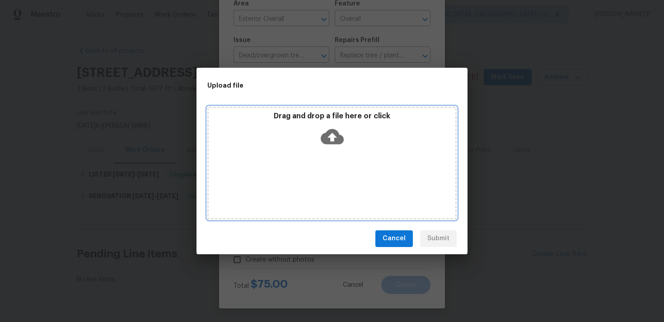
click at [335, 137] on icon at bounding box center [332, 136] width 23 height 15
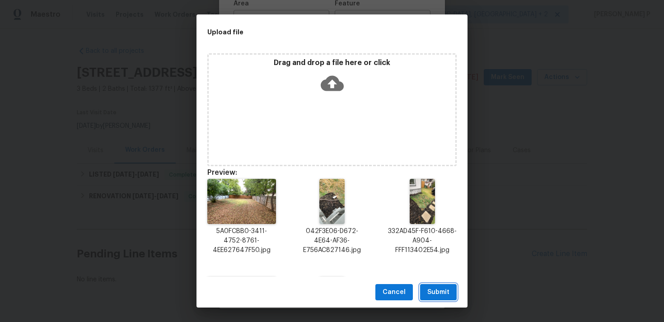
click at [442, 296] on span "Submit" at bounding box center [439, 292] width 22 height 11
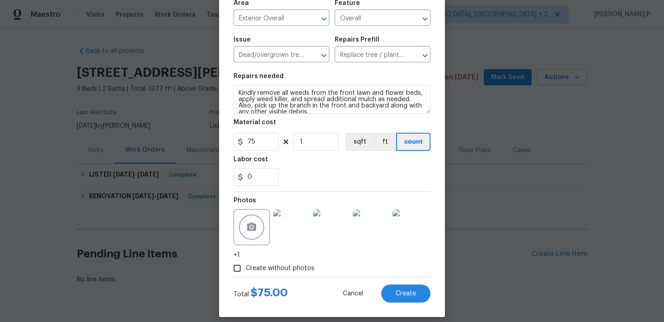
scroll to position [76, 0]
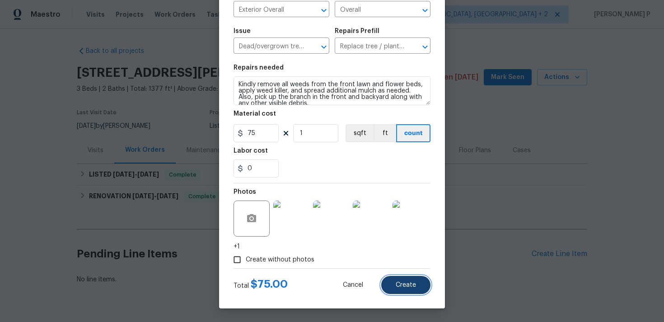
click at [412, 285] on span "Create" at bounding box center [406, 285] width 20 height 7
type input "0"
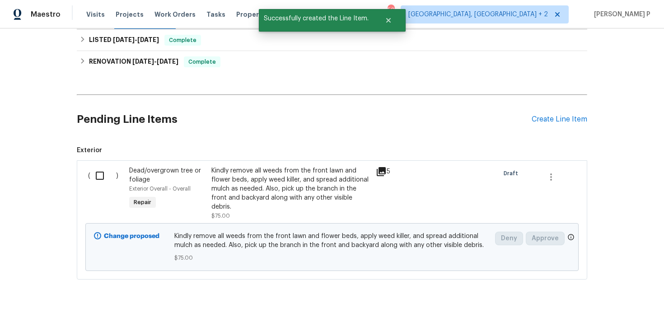
scroll to position [154, 0]
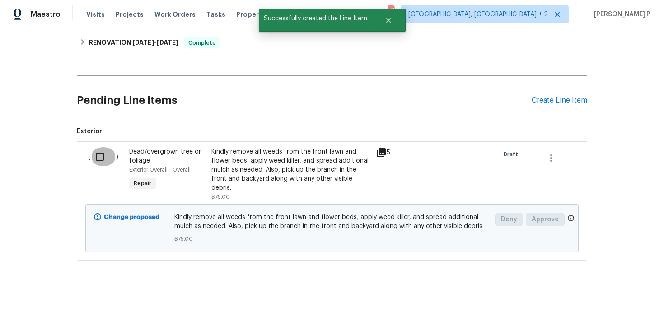
click at [99, 157] on input "checkbox" at bounding box center [103, 156] width 26 height 19
checkbox input "true"
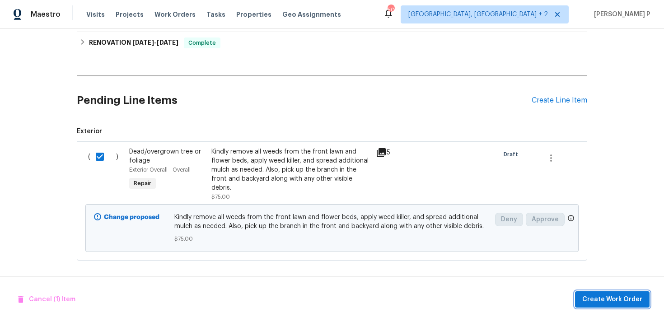
click at [606, 300] on span "Create Work Order" at bounding box center [613, 299] width 60 height 11
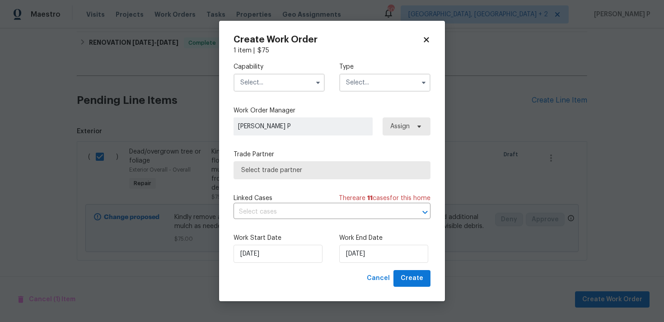
click at [375, 87] on input "text" at bounding box center [384, 83] width 91 height 18
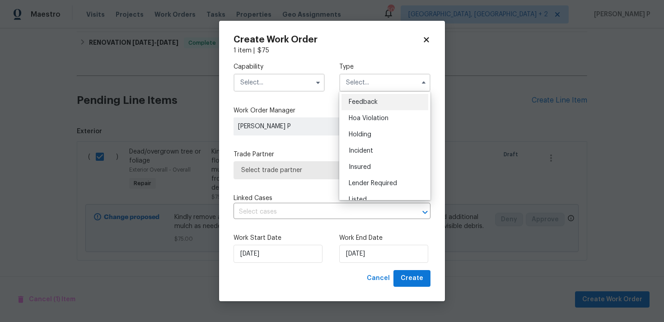
click at [371, 101] on span "Feedback" at bounding box center [363, 102] width 29 height 6
type input "Feedback"
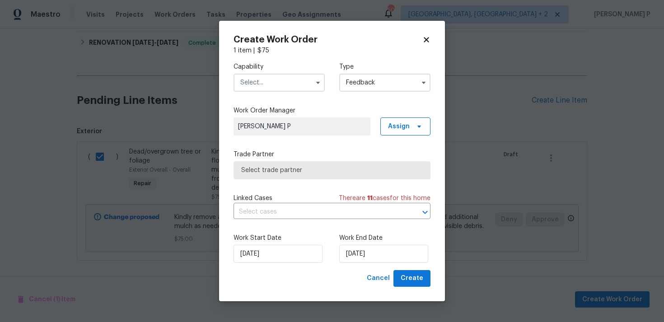
click at [293, 77] on input "text" at bounding box center [279, 83] width 91 height 18
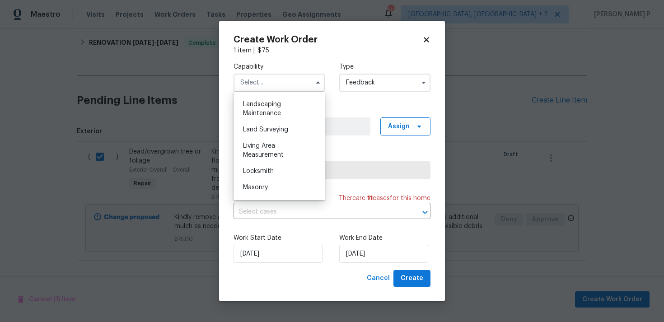
scroll to position [594, 0]
click at [271, 103] on span "Landscaping Maintenance" at bounding box center [262, 107] width 38 height 15
type input "Landscaping Maintenance"
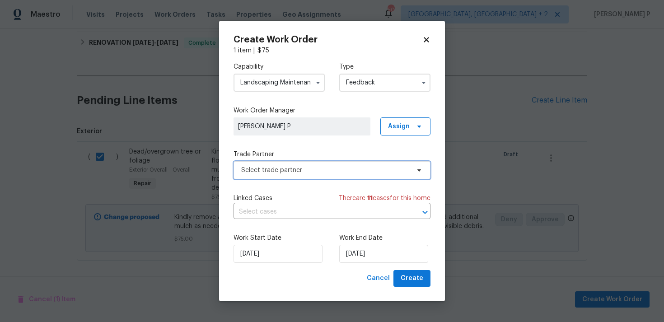
click at [283, 176] on span "Select trade partner" at bounding box center [332, 170] width 197 height 18
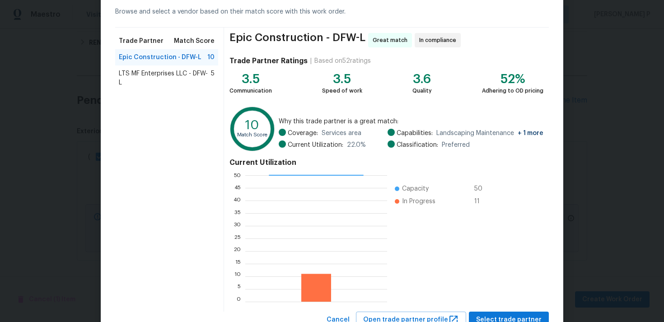
scroll to position [76, 0]
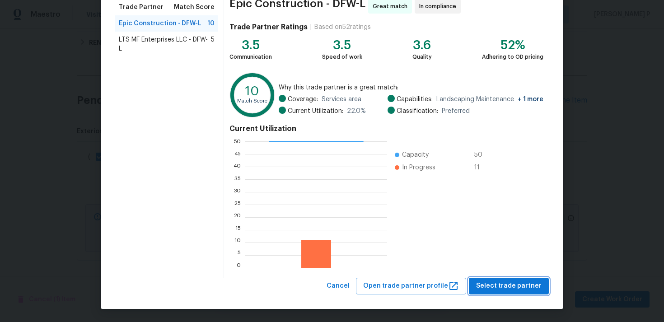
click at [503, 283] on span "Select trade partner" at bounding box center [509, 286] width 66 height 11
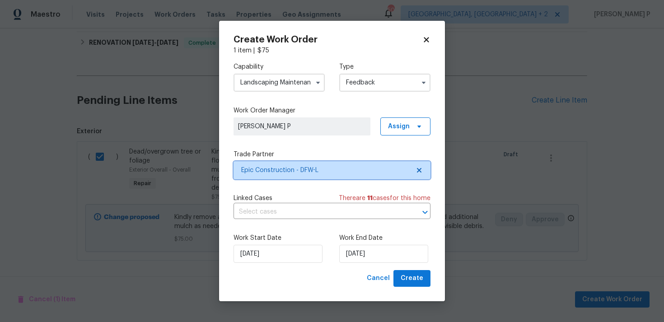
scroll to position [0, 0]
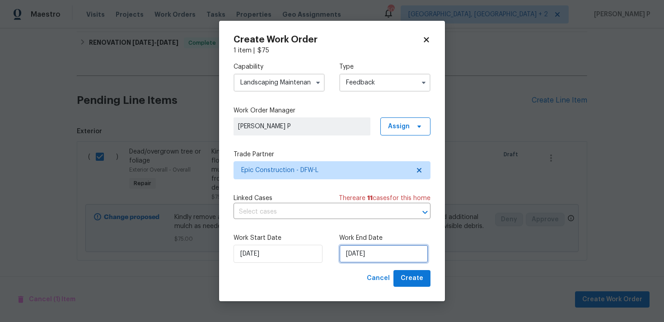
click at [402, 255] on input "22/08/2025" at bounding box center [383, 254] width 89 height 18
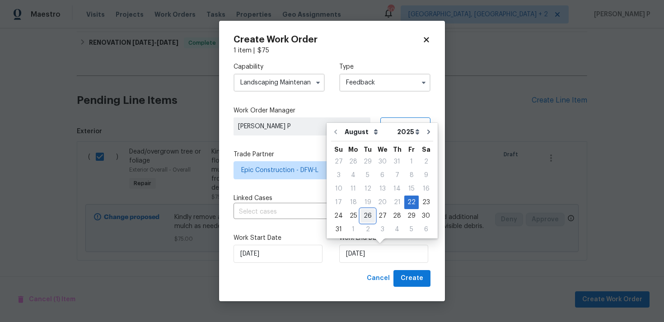
click at [367, 213] on div "26" at bounding box center [368, 216] width 14 height 13
type input "26/08/2025"
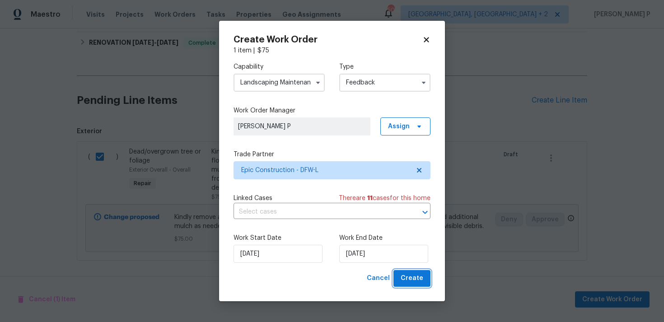
click at [407, 274] on span "Create" at bounding box center [412, 278] width 23 height 11
checkbox input "false"
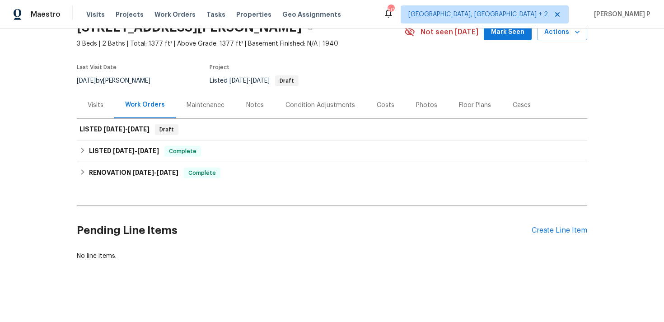
scroll to position [45, 0]
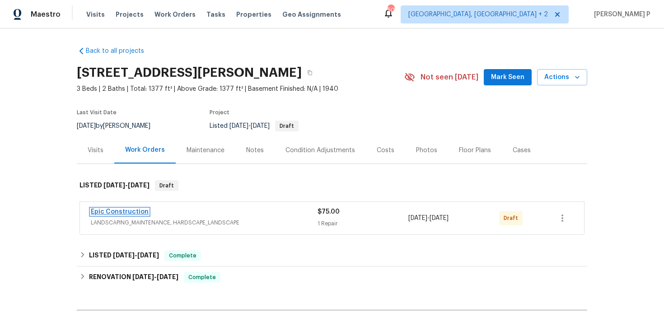
click at [113, 212] on link "Epic Construction" at bounding box center [120, 212] width 58 height 6
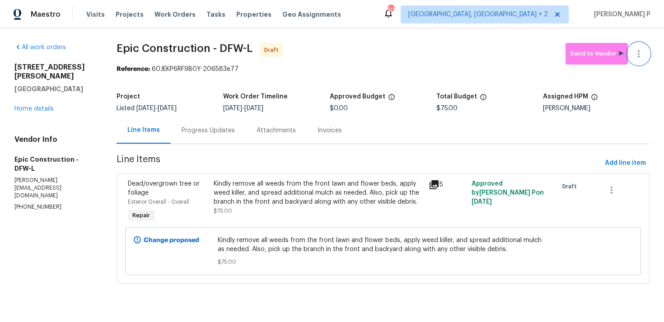
click at [648, 58] on button "button" at bounding box center [639, 54] width 22 height 22
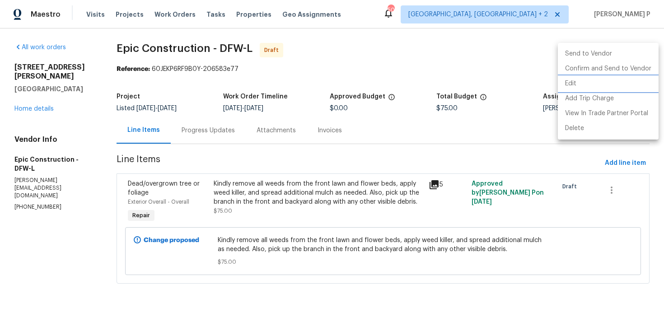
click at [576, 79] on li "Edit" at bounding box center [608, 83] width 101 height 15
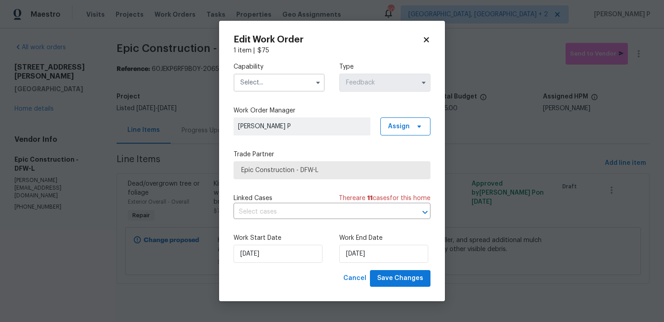
click at [294, 86] on input "text" at bounding box center [279, 83] width 91 height 18
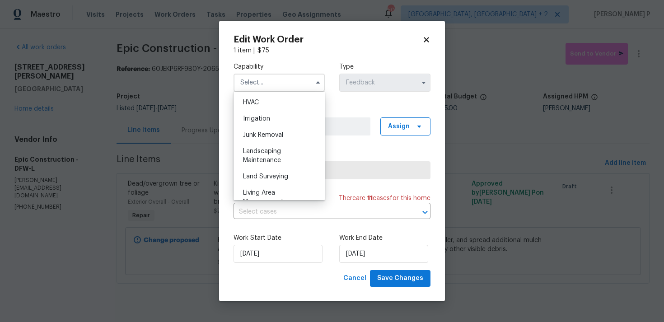
scroll to position [551, 0]
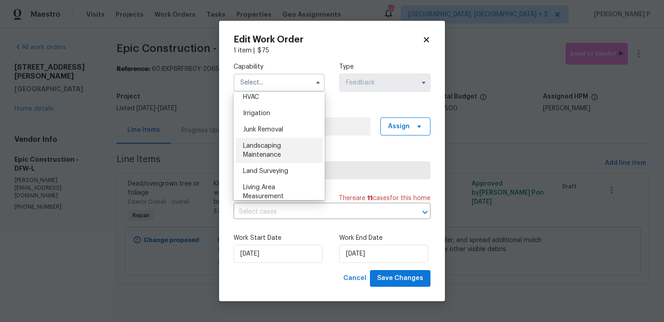
click at [260, 155] on span "Landscaping Maintenance" at bounding box center [262, 150] width 38 height 15
type input "Landscaping Maintenance"
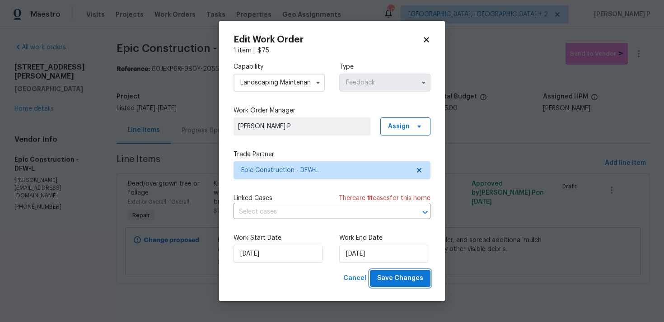
click at [397, 277] on span "Save Changes" at bounding box center [400, 278] width 46 height 11
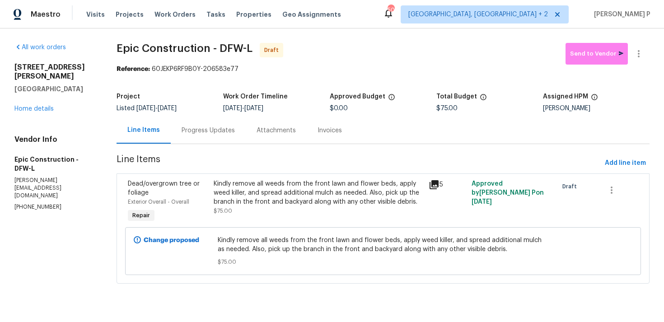
click at [229, 135] on div "Progress Updates" at bounding box center [208, 130] width 75 height 27
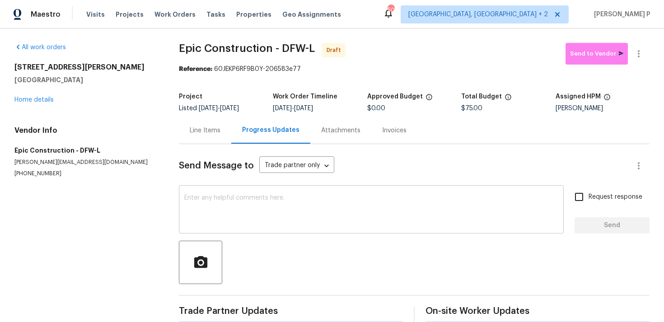
click at [227, 222] on textarea at bounding box center [371, 211] width 374 height 32
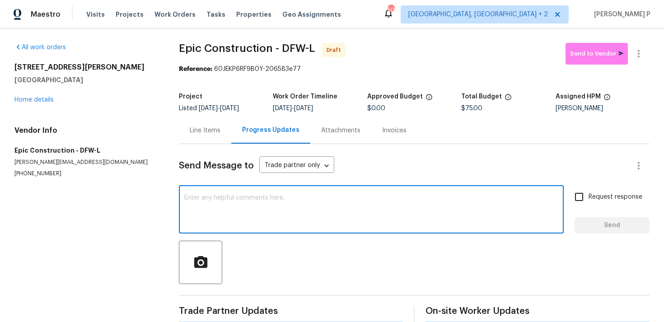
paste textarea "Hi, this is Ramyasri with Opendoor. I’m confirming you received the WO for the …"
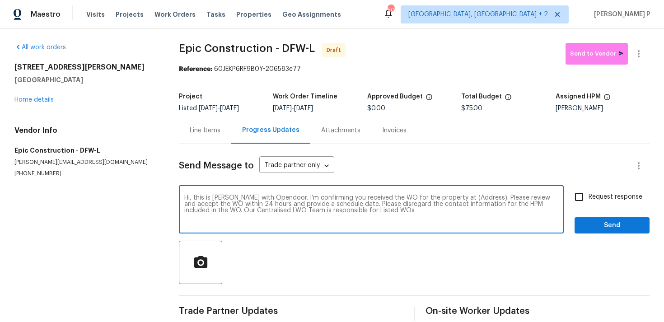
drag, startPoint x: 452, startPoint y: 197, endPoint x: 481, endPoint y: 197, distance: 28.9
click at [481, 197] on textarea "Hi, this is Ramyasri with Opendoor. I’m confirming you received the WO for the …" at bounding box center [371, 211] width 374 height 32
paste textarea "3018 Refugio Ave, Fort Worth, TX 76106"
type textarea "Hi, this is Ramyasri with Opendoor. I’m confirming you received the WO for the …"
click at [606, 194] on span "Request response" at bounding box center [616, 197] width 54 height 9
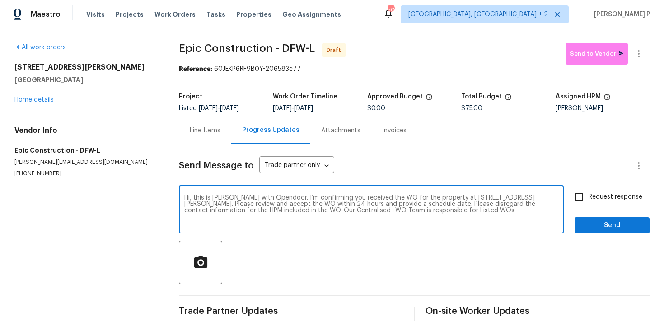
click at [589, 194] on input "Request response" at bounding box center [579, 197] width 19 height 19
checkbox input "true"
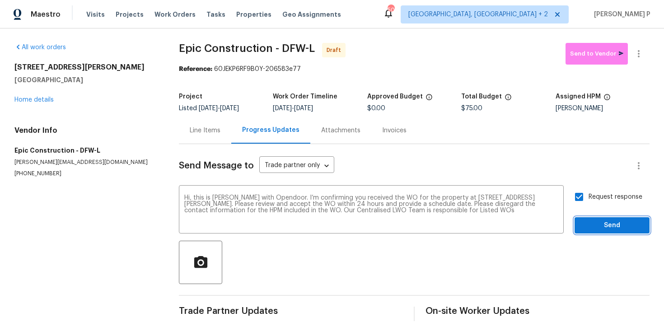
click at [601, 226] on span "Send" at bounding box center [612, 225] width 61 height 11
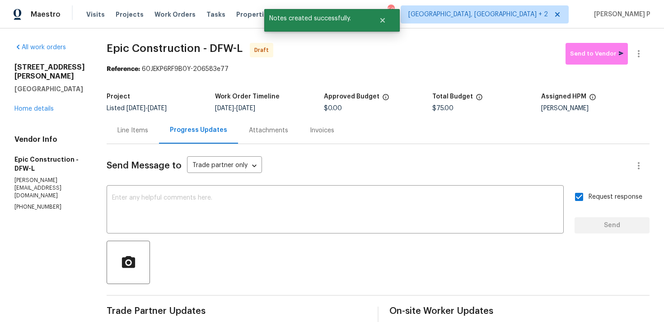
click at [377, 243] on div at bounding box center [378, 262] width 543 height 43
click at [641, 59] on icon "button" at bounding box center [639, 53] width 11 height 11
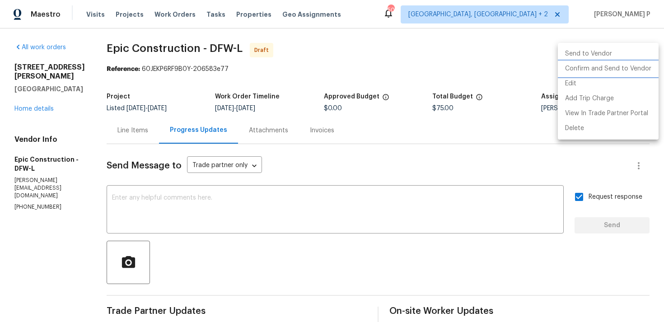
click at [604, 67] on li "Confirm and Send to Vendor" at bounding box center [608, 68] width 101 height 15
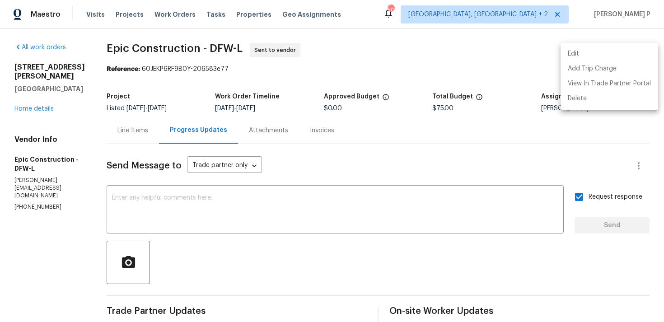
click at [124, 50] on div at bounding box center [332, 161] width 664 height 322
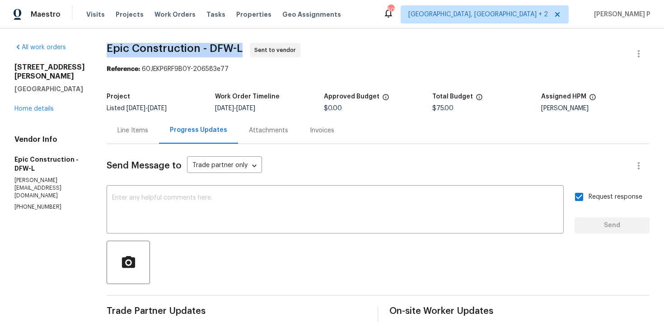
drag, startPoint x: 105, startPoint y: 46, endPoint x: 241, endPoint y: 46, distance: 135.6
click at [241, 46] on span "Epic Construction - DFW-L Sent to vendor" at bounding box center [368, 54] width 522 height 22
copy span "Epic Construction - DFW-L"
click at [209, 75] on section "Epic Construction - DFW-L Sent to vendor Reference: 60JEKP6RF9B0Y-206583e77 Pro…" at bounding box center [378, 218] width 543 height 350
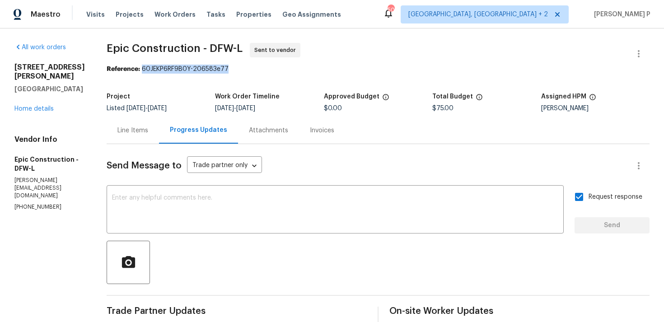
drag, startPoint x: 141, startPoint y: 68, endPoint x: 287, endPoint y: 74, distance: 147.0
click at [287, 74] on section "Epic Construction - DFW-L Sent to vendor Reference: 60JEKP6RF9B0Y-206583e77 Pro…" at bounding box center [378, 218] width 543 height 350
click at [217, 62] on span "Epic Construction - DFW-L Sent to vendor" at bounding box center [368, 54] width 522 height 22
drag, startPoint x: 141, startPoint y: 68, endPoint x: 230, endPoint y: 68, distance: 89.5
click at [230, 68] on div "Reference: 60JEKP6RF9B0Y-206583e77" at bounding box center [378, 69] width 543 height 9
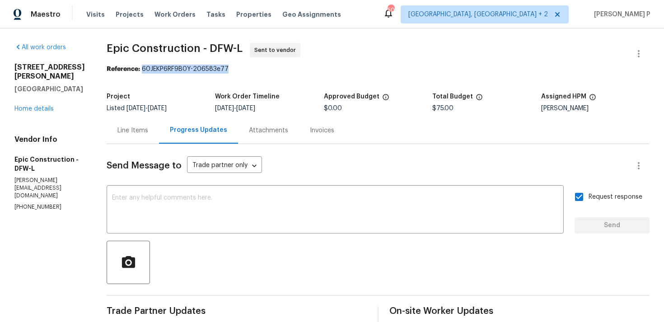
copy div "60JEKP6RF9B0Y-206583e77"
click at [140, 122] on div "Line Items" at bounding box center [133, 130] width 52 height 27
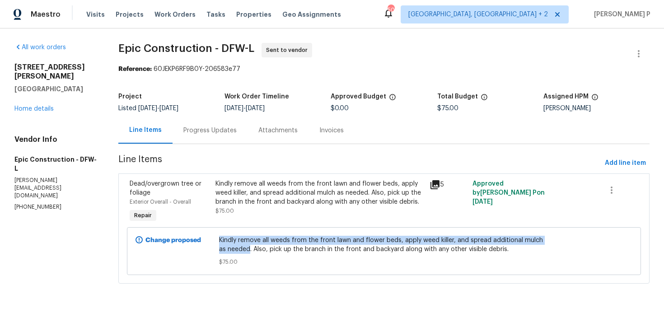
copy span "Kindly remove all weeds from the front lawn and flower beds, apply weed killer,…"
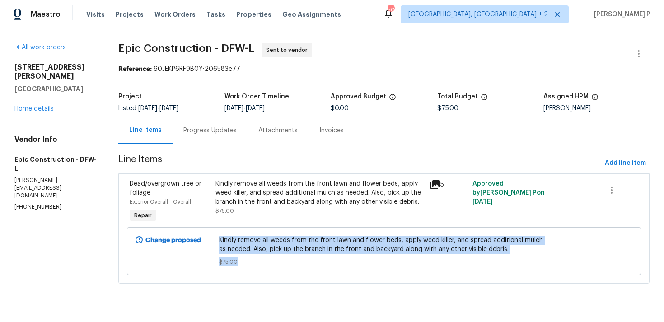
drag, startPoint x: 220, startPoint y: 241, endPoint x: 289, endPoint y: 289, distance: 84.5
click at [289, 289] on section "Epic Construction - DFW-L Sent to vendor Reference: 60JEKP6RF9B0Y-206583e77 Pro…" at bounding box center [384, 169] width 532 height 252
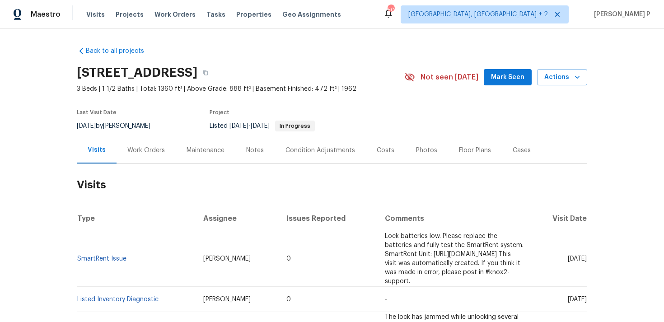
click at [150, 163] on div "Work Orders" at bounding box center [146, 150] width 59 height 27
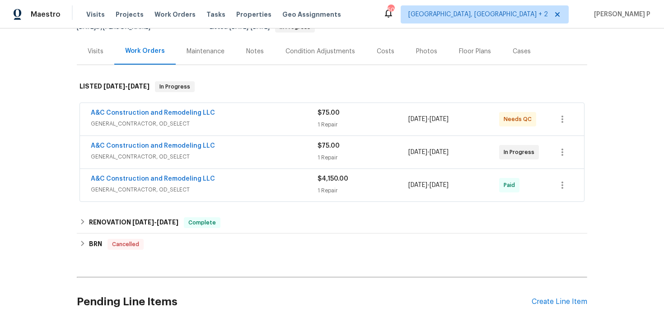
scroll to position [119, 0]
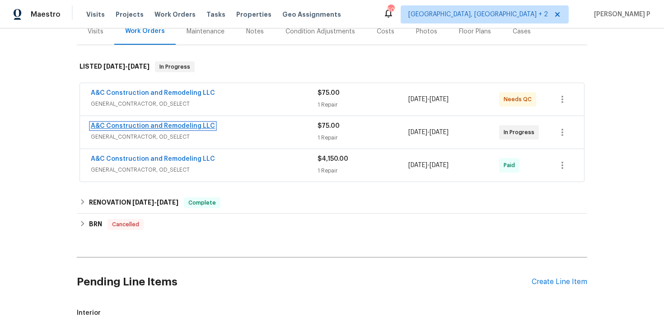
click at [152, 123] on link "A&C Construction and Remodeling LLC" at bounding box center [153, 126] width 124 height 6
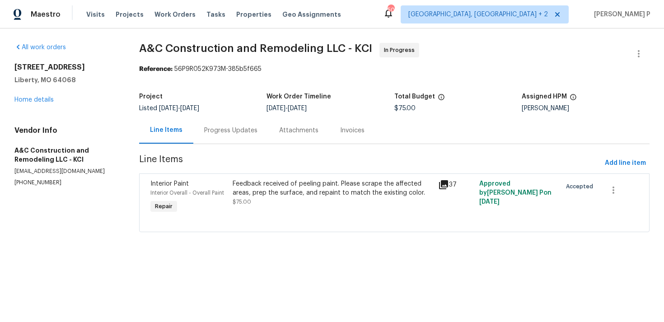
click at [36, 94] on div "[STREET_ADDRESS] Home details" at bounding box center [65, 84] width 103 height 42
click at [41, 101] on link "Home details" at bounding box center [33, 100] width 39 height 6
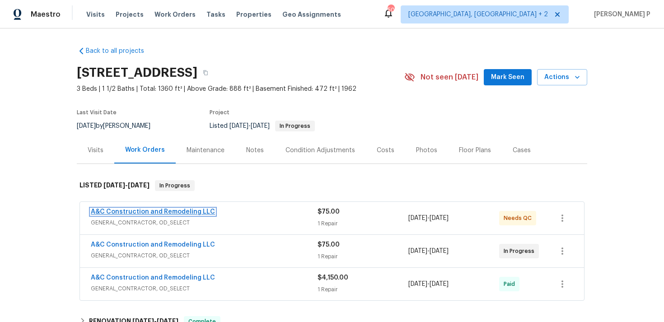
click at [158, 211] on link "A&C Construction and Remodeling LLC" at bounding box center [153, 212] width 124 height 6
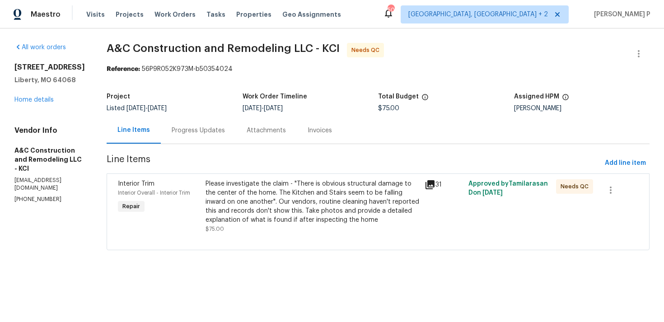
click at [222, 127] on div "Progress Updates" at bounding box center [198, 130] width 53 height 9
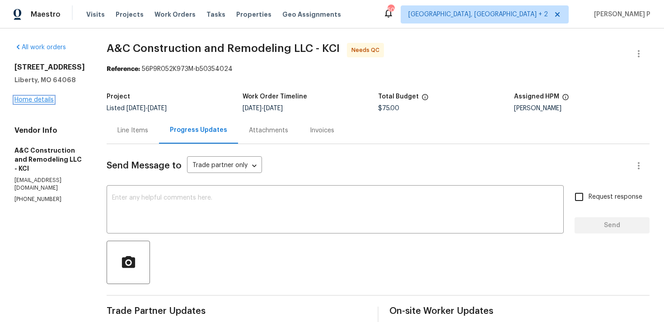
click at [46, 101] on link "Home details" at bounding box center [33, 100] width 39 height 6
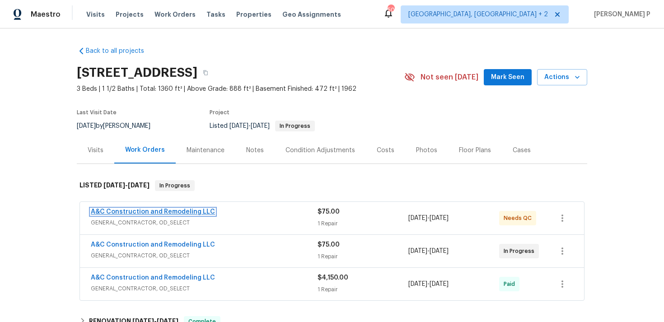
click at [126, 211] on link "A&C Construction and Remodeling LLC" at bounding box center [153, 212] width 124 height 6
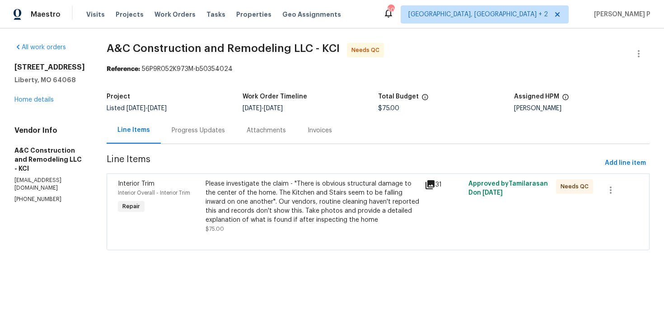
click at [221, 132] on div "Progress Updates" at bounding box center [198, 130] width 53 height 9
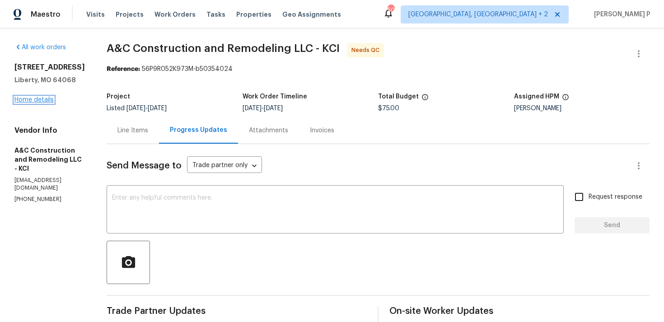
click at [43, 101] on link "Home details" at bounding box center [33, 100] width 39 height 6
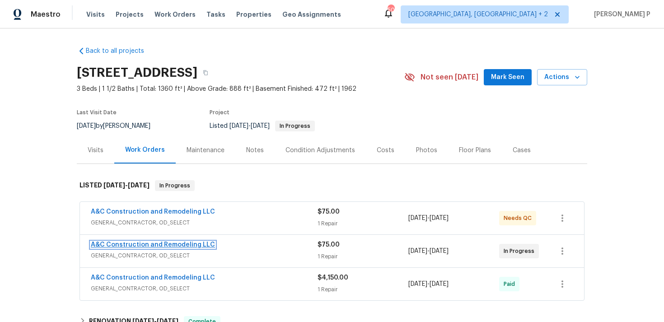
click at [156, 243] on link "A&C Construction and Remodeling LLC" at bounding box center [153, 245] width 124 height 6
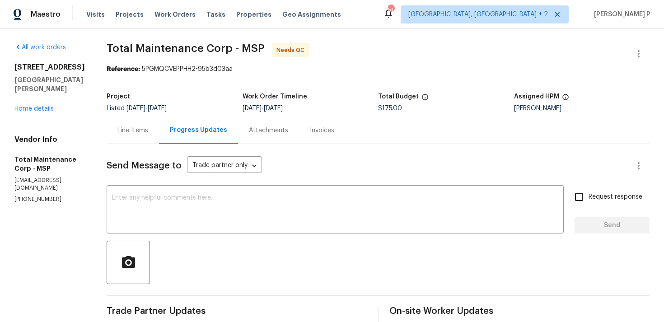
click at [143, 134] on div "Line Items" at bounding box center [133, 130] width 31 height 9
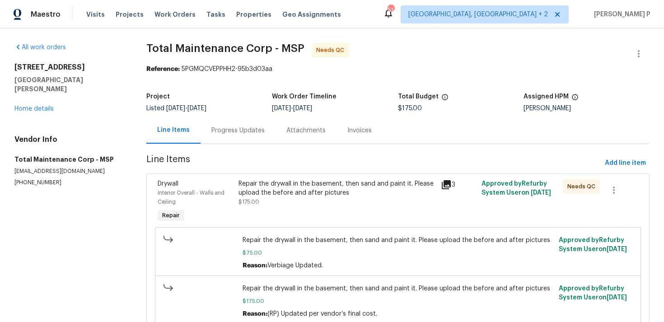
click at [321, 195] on div "Repair the drywall in the basement, then sand and paint it. Please upload the b…" at bounding box center [338, 188] width 198 height 18
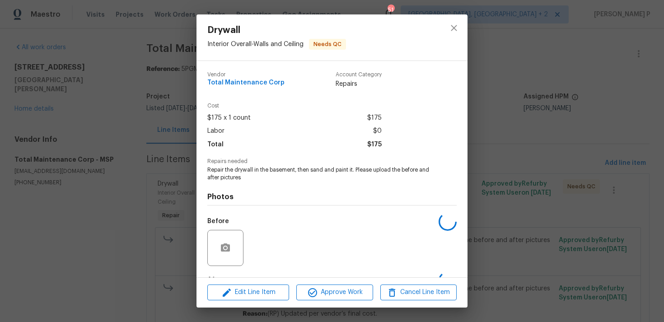
scroll to position [57, 0]
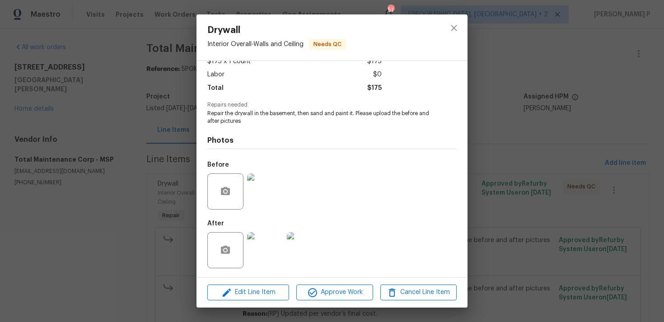
click at [274, 192] on img at bounding box center [265, 192] width 36 height 36
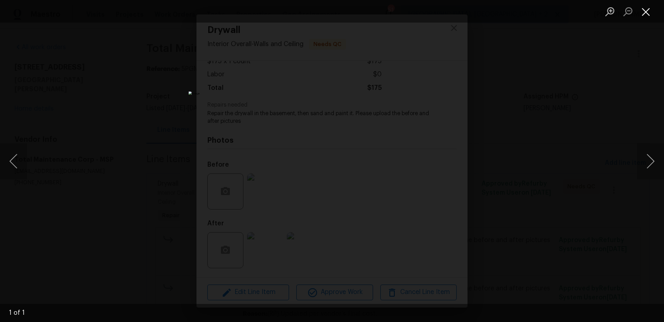
click at [646, 19] on button "Close lightbox" at bounding box center [646, 12] width 18 height 16
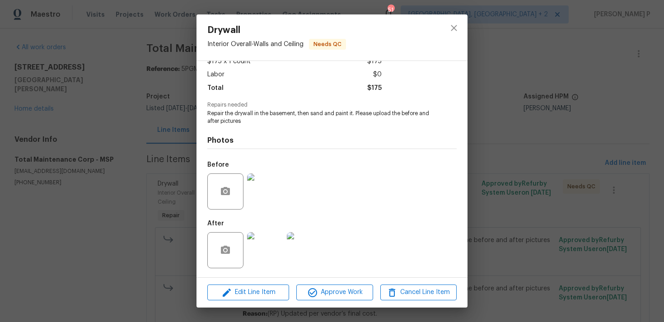
click at [262, 250] on img at bounding box center [265, 250] width 36 height 36
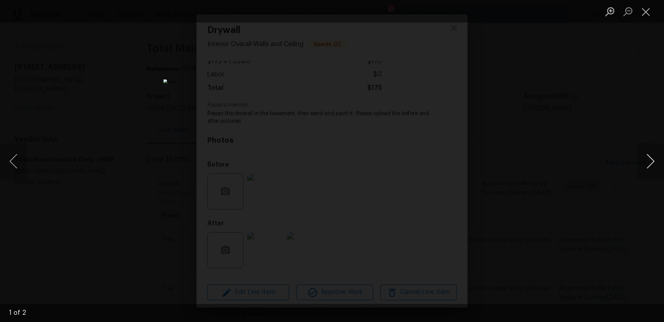
click at [648, 165] on button "Next image" at bounding box center [650, 161] width 27 height 36
click at [652, 11] on button "Close lightbox" at bounding box center [646, 12] width 18 height 16
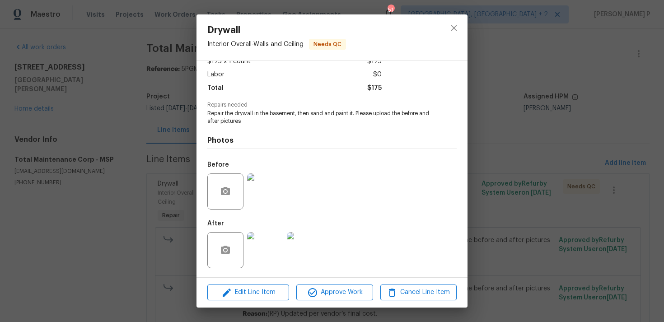
click at [261, 239] on img at bounding box center [265, 250] width 36 height 36
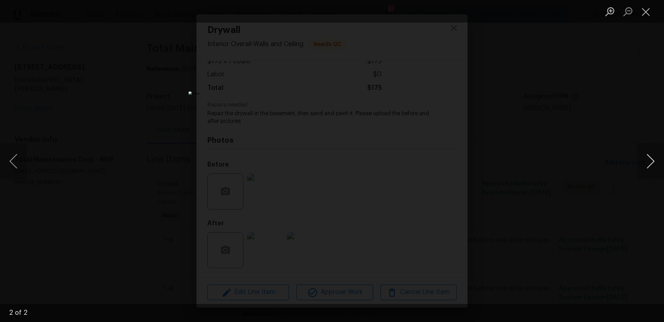
click at [646, 163] on button "Next image" at bounding box center [650, 161] width 27 height 36
click at [647, 8] on button "Close lightbox" at bounding box center [646, 12] width 18 height 16
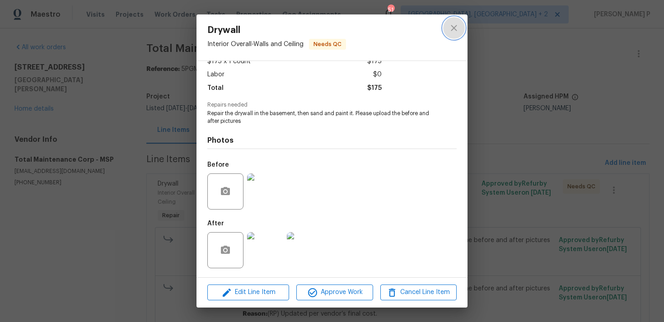
click at [456, 28] on icon "close" at bounding box center [454, 28] width 11 height 11
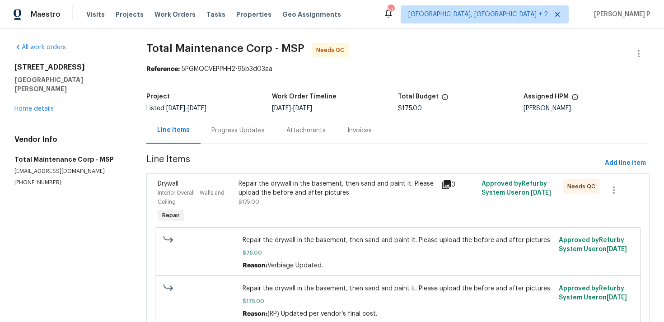
click at [257, 136] on div "Progress Updates" at bounding box center [238, 130] width 75 height 27
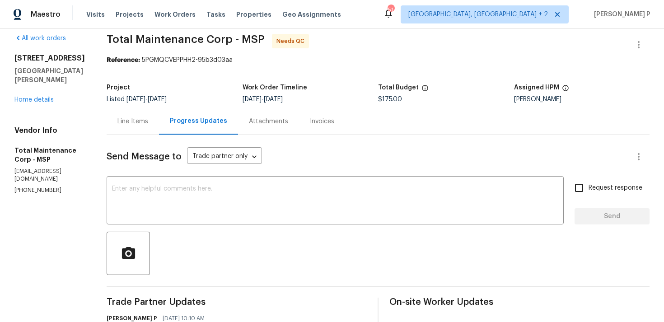
scroll to position [9, 0]
click at [136, 119] on div "Line Items" at bounding box center [133, 122] width 31 height 9
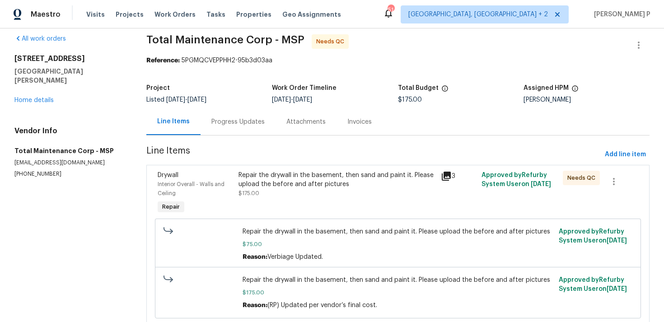
click at [324, 174] on div "Repair the drywall in the basement, then sand and paint it. Please upload the b…" at bounding box center [338, 180] width 198 height 18
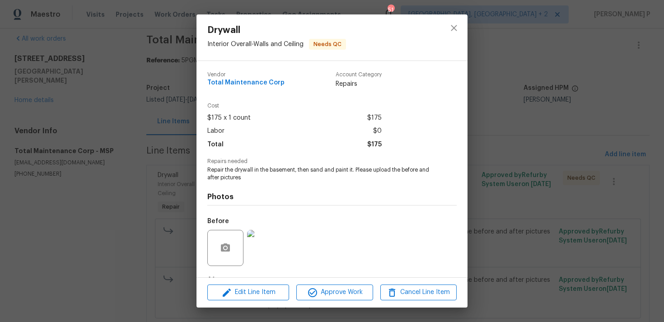
scroll to position [57, 0]
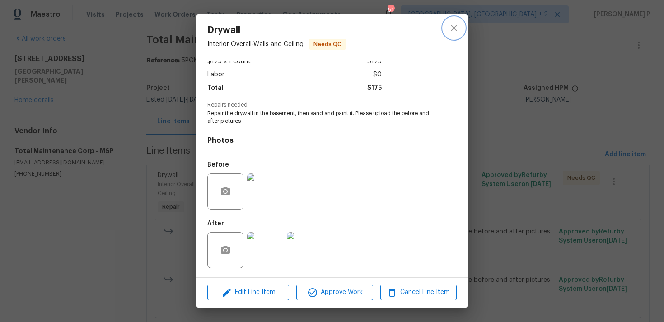
click at [455, 28] on icon "close" at bounding box center [454, 28] width 6 height 6
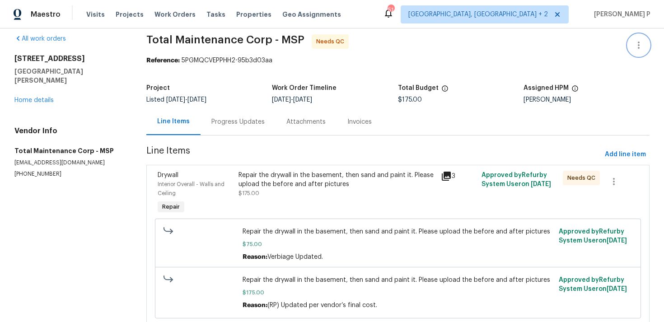
click at [649, 45] on button "button" at bounding box center [639, 45] width 22 height 22
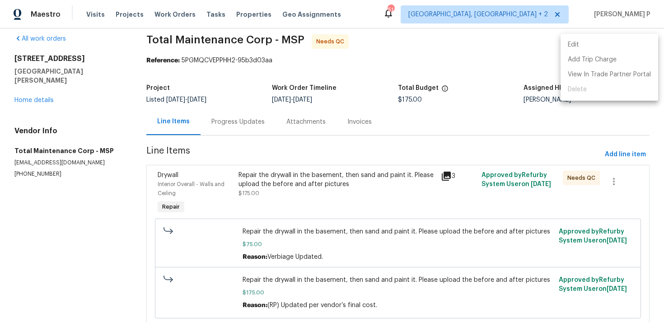
click at [599, 49] on li "Edit" at bounding box center [610, 45] width 98 height 15
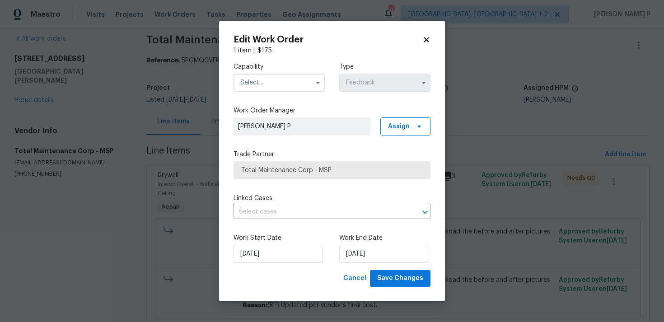
click at [289, 77] on input "text" at bounding box center [279, 83] width 91 height 18
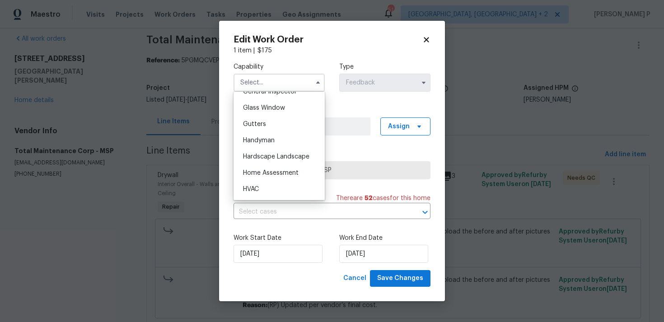
scroll to position [462, 0]
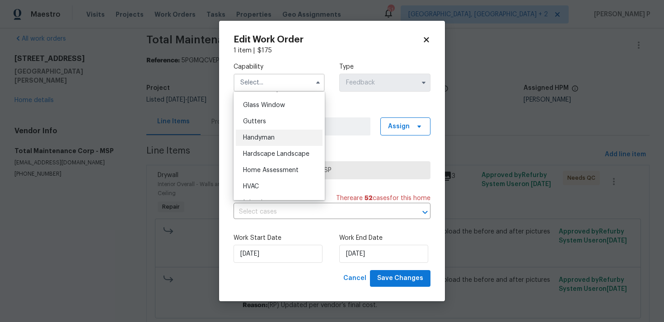
click at [277, 140] on div "Handyman" at bounding box center [279, 138] width 87 height 16
type input "Handyman"
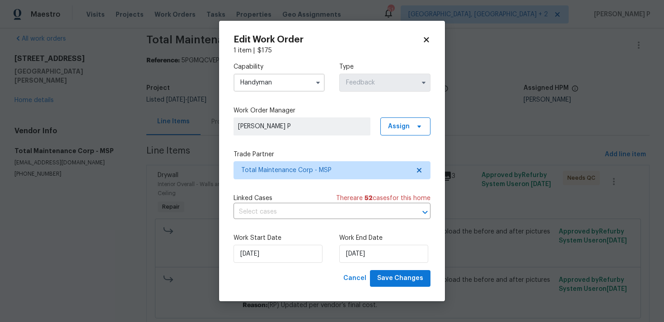
click at [289, 264] on div "Work Start Date 19/08/2025 Work End Date 21/08/2025" at bounding box center [332, 248] width 197 height 44
click at [289, 259] on input "19/08/2025" at bounding box center [278, 254] width 89 height 18
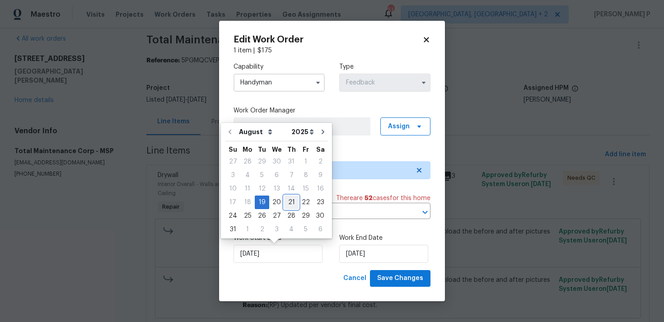
click at [287, 203] on div "21" at bounding box center [291, 202] width 14 height 13
type input "21/08/2025"
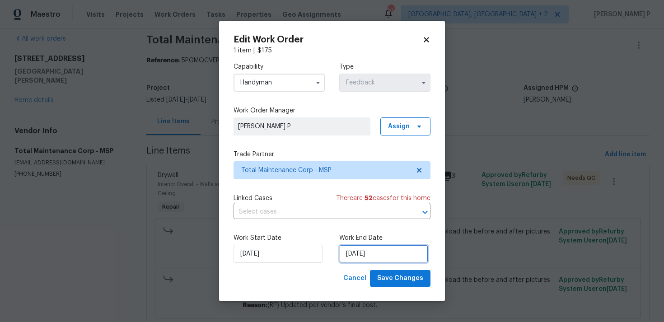
click at [367, 258] on input "21/08/2025" at bounding box center [383, 254] width 89 height 18
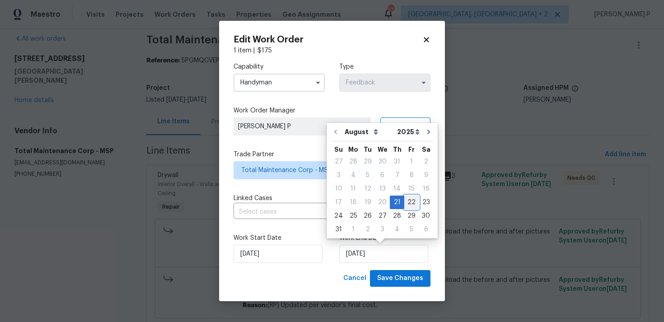
click at [408, 205] on div "22" at bounding box center [412, 202] width 14 height 13
type input "22/08/2025"
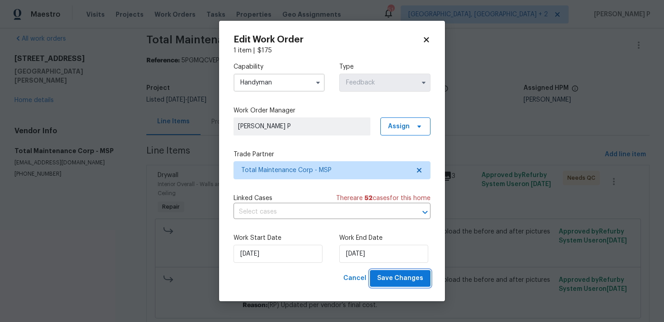
click at [396, 286] on button "Save Changes" at bounding box center [400, 278] width 61 height 17
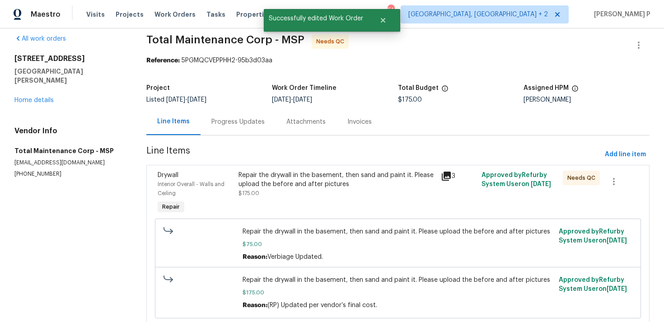
click at [247, 124] on div "Progress Updates" at bounding box center [238, 122] width 53 height 9
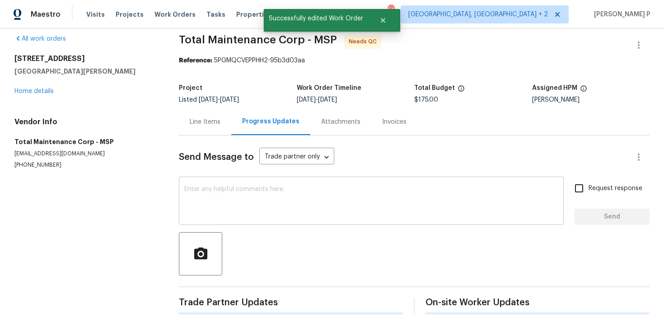
click at [250, 191] on textarea at bounding box center [371, 202] width 374 height 32
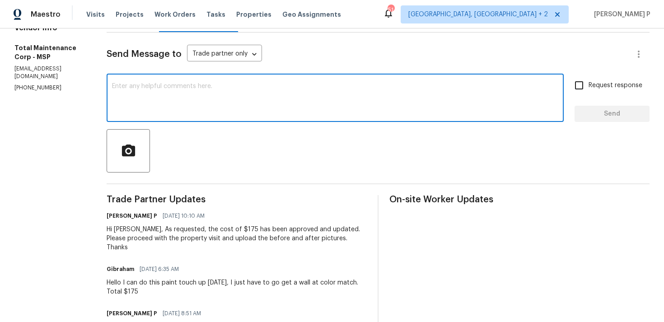
scroll to position [113, 0]
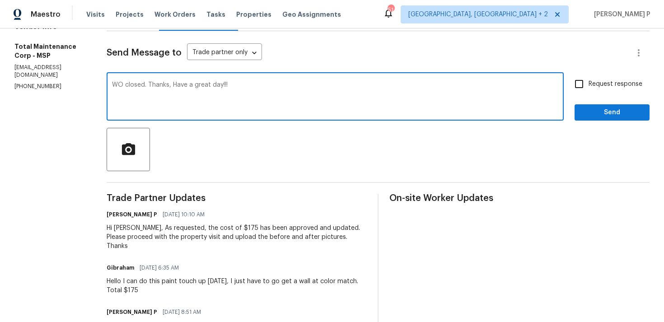
type textarea "WO closed. Thanks, Have a great day!!!"
click at [630, 108] on span "Send" at bounding box center [612, 112] width 61 height 11
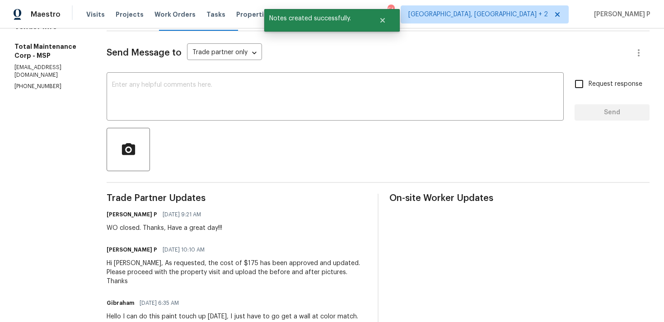
scroll to position [0, 0]
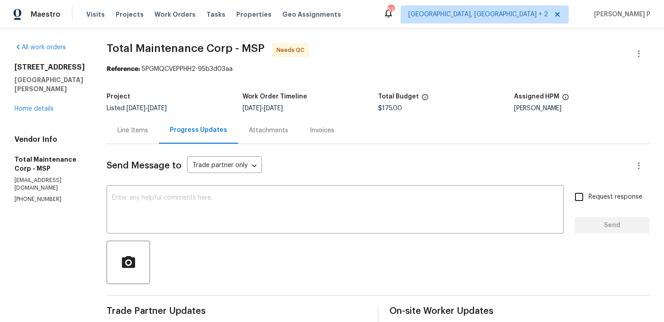
click at [137, 133] on div "Line Items" at bounding box center [133, 130] width 31 height 9
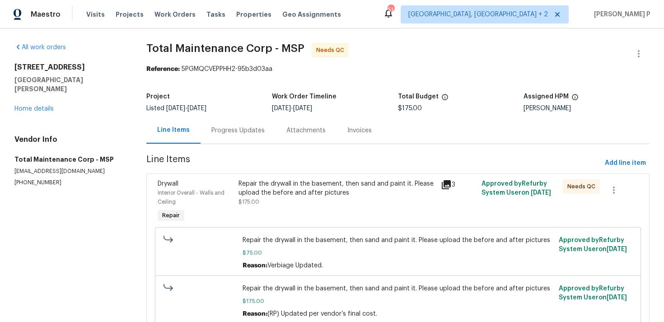
click at [344, 163] on span "Line Items" at bounding box center [373, 163] width 455 height 17
click at [341, 188] on div "Repair the drywall in the basement, then sand and paint it. Please upload the b…" at bounding box center [338, 188] width 198 height 18
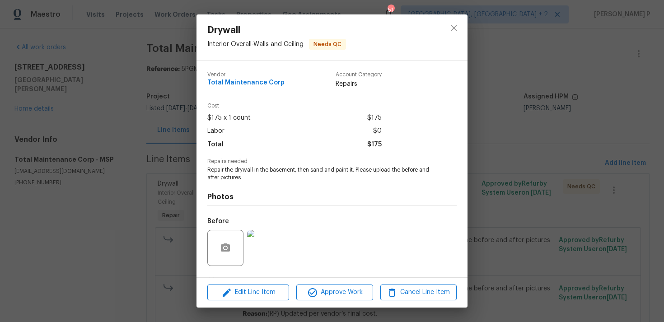
scroll to position [57, 0]
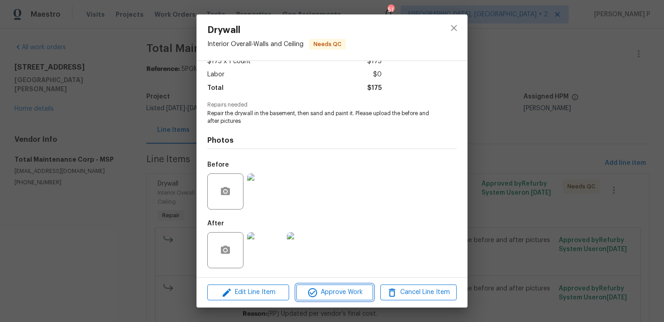
click at [348, 295] on span "Approve Work" at bounding box center [334, 292] width 71 height 11
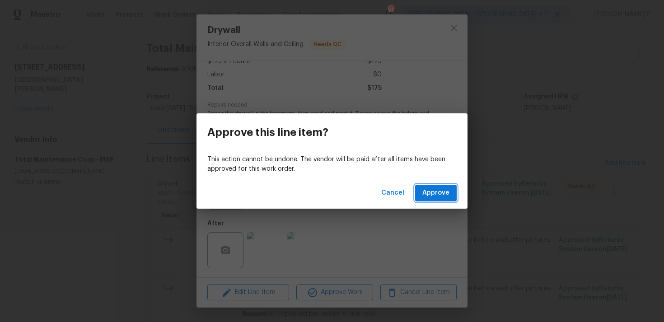
click at [434, 201] on button "Approve" at bounding box center [436, 193] width 42 height 17
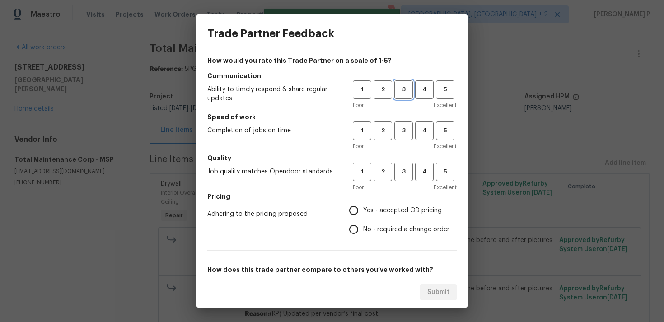
click at [408, 82] on button "3" at bounding box center [404, 89] width 19 height 19
click at [406, 129] on span "3" at bounding box center [404, 131] width 17 height 10
click at [405, 167] on span "3" at bounding box center [404, 172] width 17 height 10
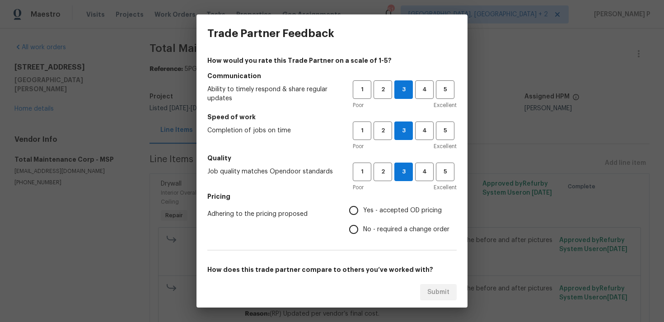
click at [388, 235] on label "No - required a change order" at bounding box center [396, 229] width 105 height 19
click at [363, 235] on input "No - required a change order" at bounding box center [353, 229] width 19 height 19
radio input "true"
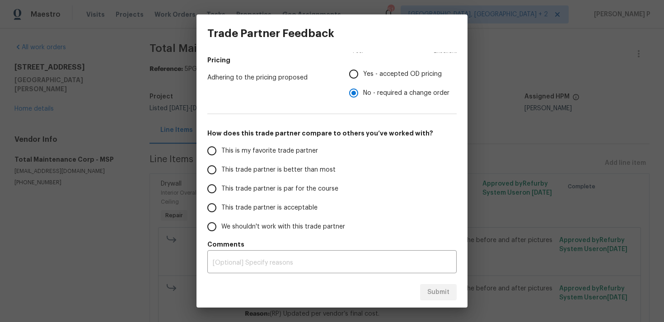
click at [309, 187] on span "This trade partner is par for the course" at bounding box center [279, 188] width 117 height 9
click at [221, 187] on input "This trade partner is par for the course" at bounding box center [212, 188] width 19 height 19
click at [433, 292] on span "Submit" at bounding box center [439, 292] width 22 height 11
radio input "true"
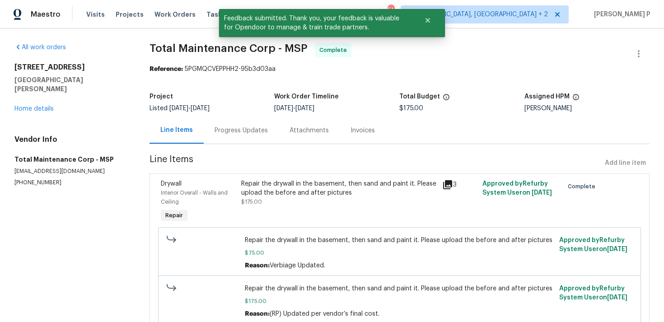
click at [250, 139] on div "Progress Updates" at bounding box center [241, 130] width 75 height 27
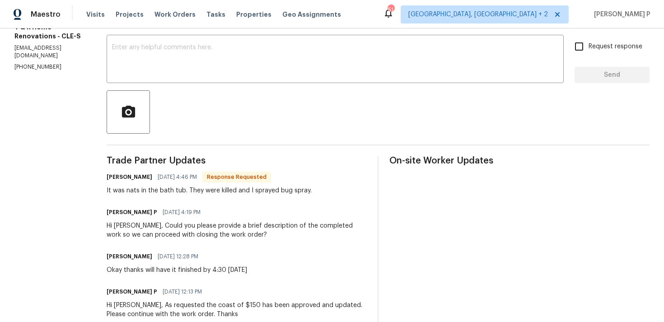
scroll to position [148, 0]
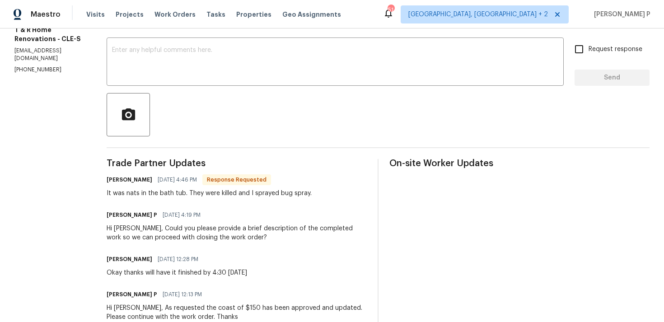
click at [144, 193] on div "It was nats in the bath tub. They were killed and I sprayed bug spray." at bounding box center [209, 193] width 205 height 9
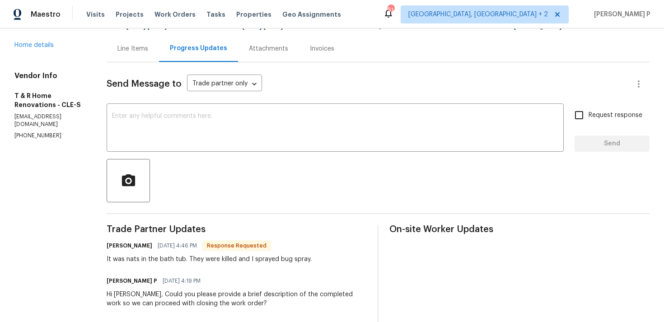
scroll to position [70, 0]
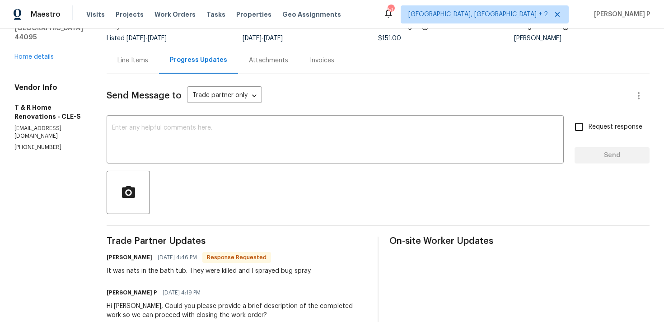
click at [148, 58] on div "Line Items" at bounding box center [133, 60] width 31 height 9
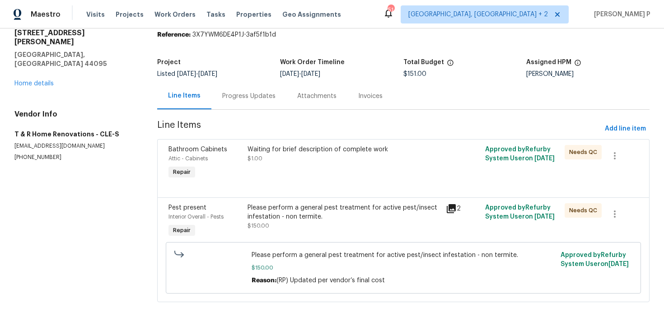
scroll to position [39, 0]
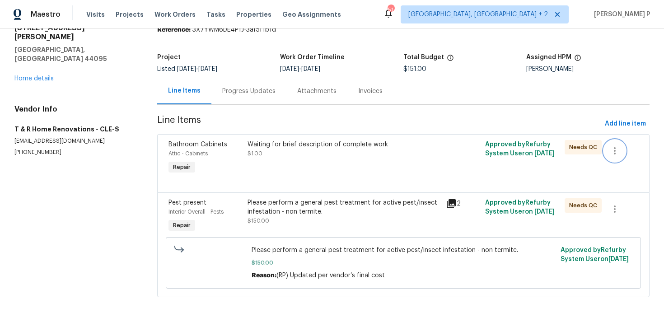
click at [612, 150] on icon "button" at bounding box center [615, 151] width 11 height 11
click at [626, 150] on li "Cancel" at bounding box center [621, 151] width 35 height 15
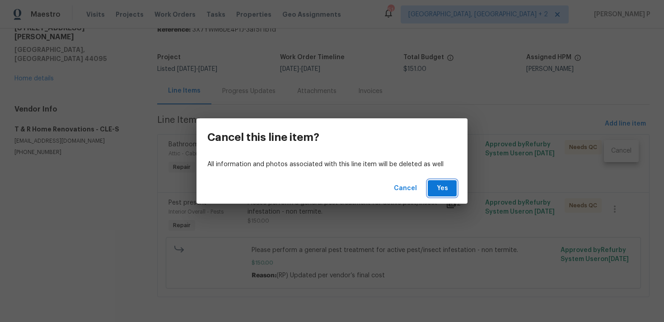
click at [447, 187] on span "Yes" at bounding box center [442, 188] width 14 height 11
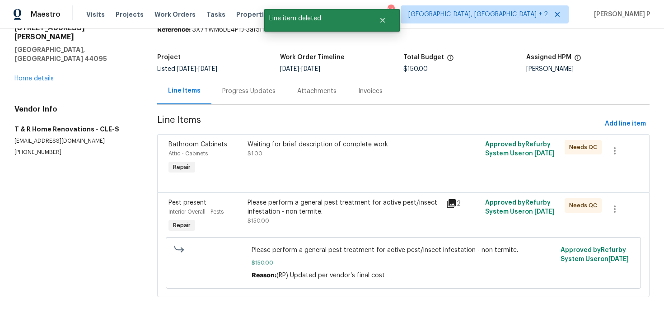
scroll to position [0, 0]
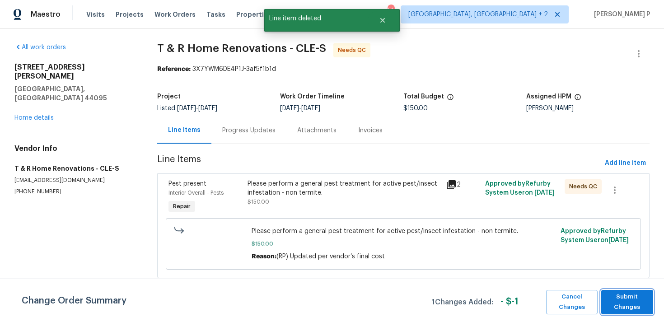
click at [627, 300] on span "Submit Changes" at bounding box center [627, 302] width 43 height 21
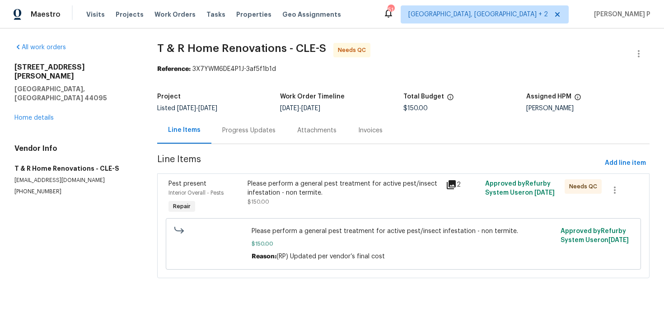
click at [232, 127] on div "Progress Updates" at bounding box center [248, 130] width 53 height 9
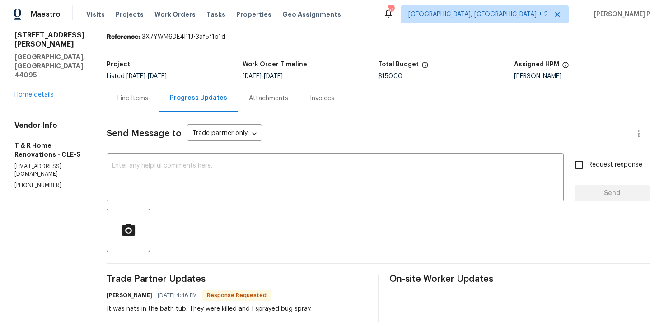
scroll to position [26, 0]
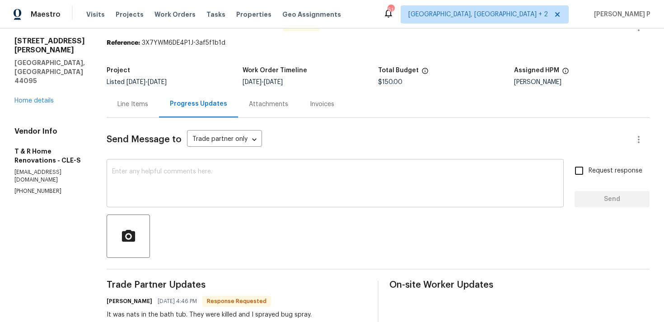
click at [259, 180] on textarea at bounding box center [335, 185] width 447 height 32
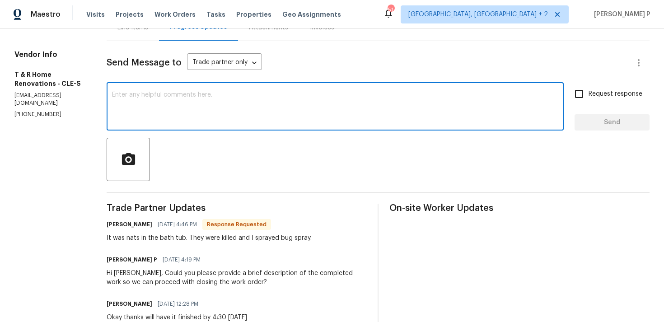
scroll to position [126, 0]
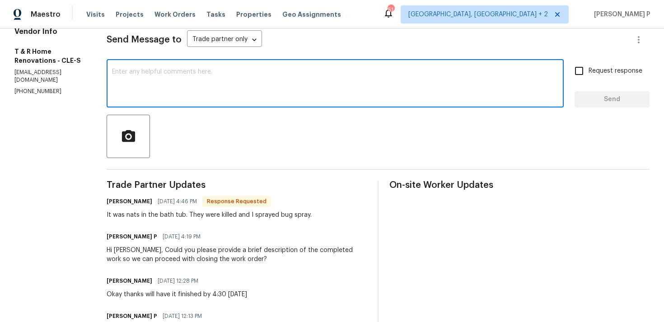
click at [249, 91] on textarea at bounding box center [335, 85] width 447 height 32
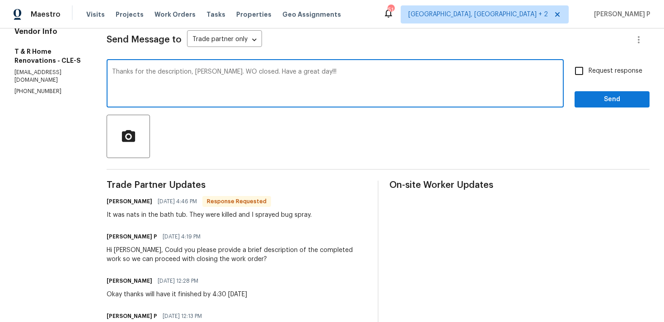
type textarea "Thanks for the description, [PERSON_NAME]. WO closed. Have a great day!!!"
click at [598, 98] on span "Send" at bounding box center [612, 99] width 61 height 11
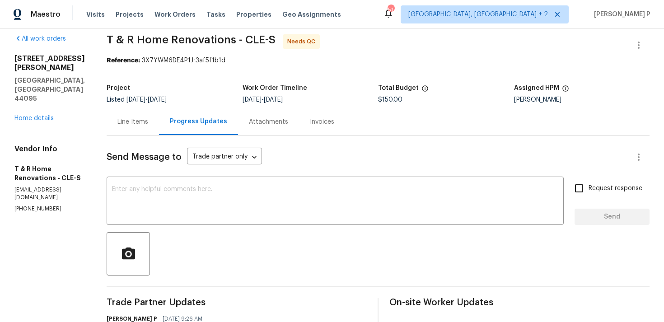
scroll to position [0, 0]
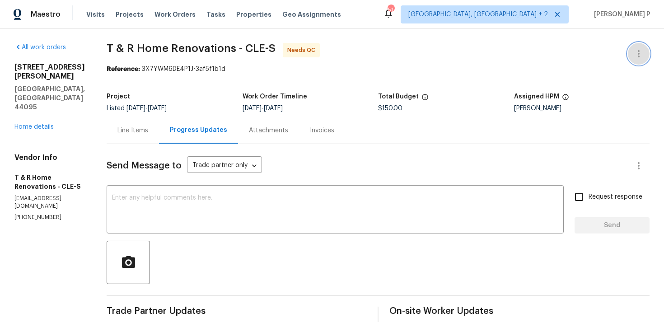
click at [640, 53] on icon "button" at bounding box center [639, 53] width 11 height 11
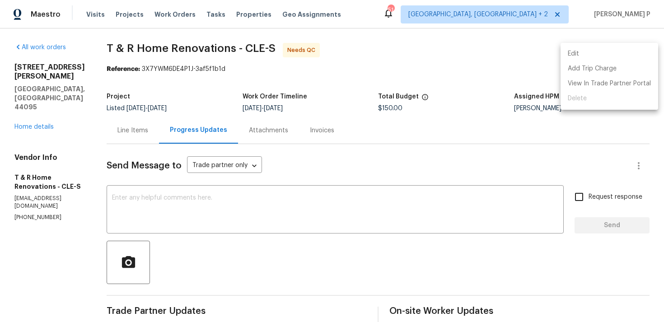
click at [594, 55] on li "Edit" at bounding box center [610, 54] width 98 height 15
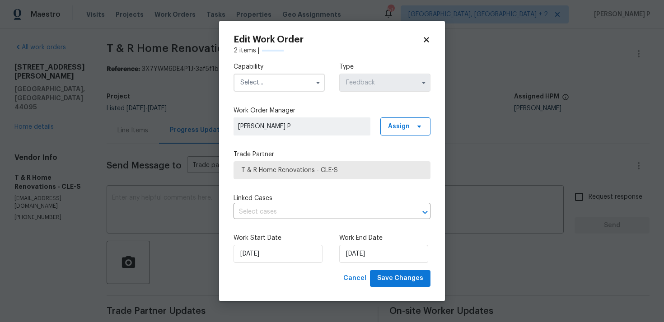
click at [283, 78] on input "text" at bounding box center [279, 83] width 91 height 18
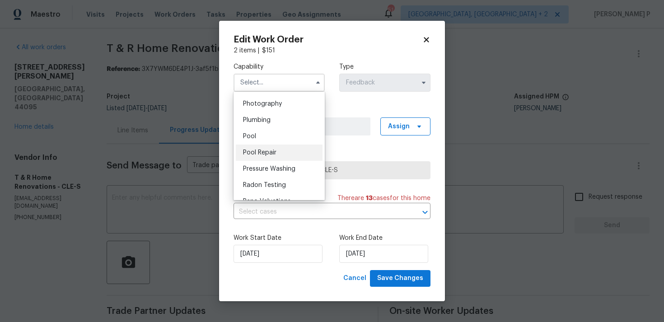
scroll to position [744, 0]
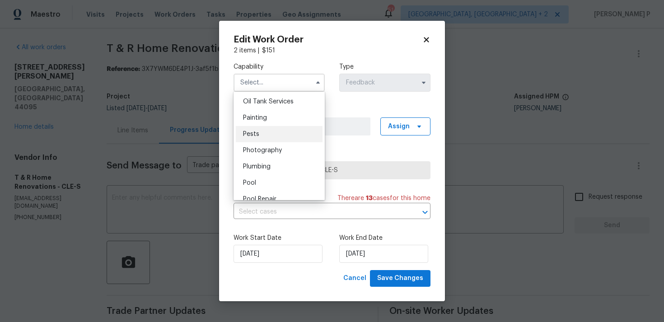
click at [269, 132] on div "Pests" at bounding box center [279, 134] width 87 height 16
type input "Pests"
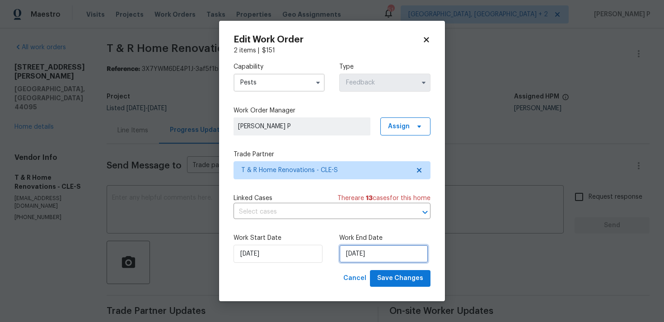
click at [354, 258] on input "[DATE]" at bounding box center [383, 254] width 89 height 18
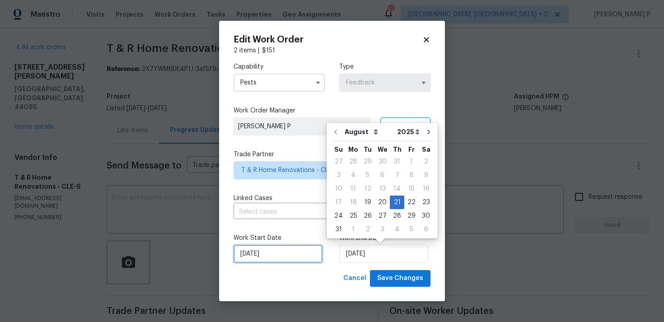
click at [303, 259] on input "[DATE]" at bounding box center [278, 254] width 89 height 18
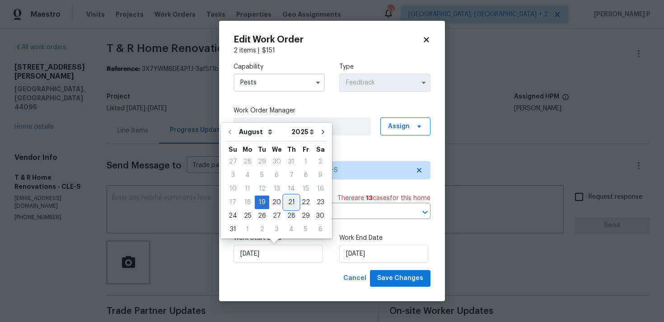
click at [284, 206] on div "21" at bounding box center [291, 202] width 14 height 13
type input "[DATE]"
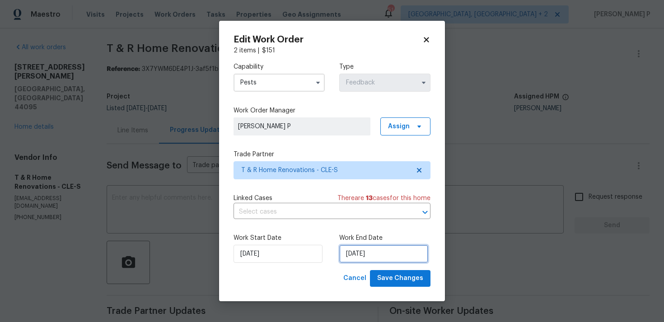
click at [365, 257] on input "[DATE]" at bounding box center [383, 254] width 89 height 18
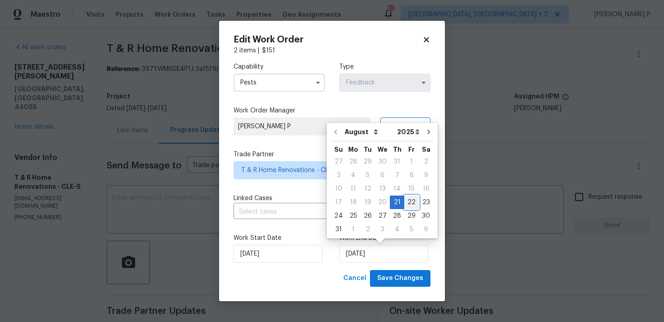
click at [407, 199] on div "22" at bounding box center [412, 202] width 14 height 13
type input "[DATE]"
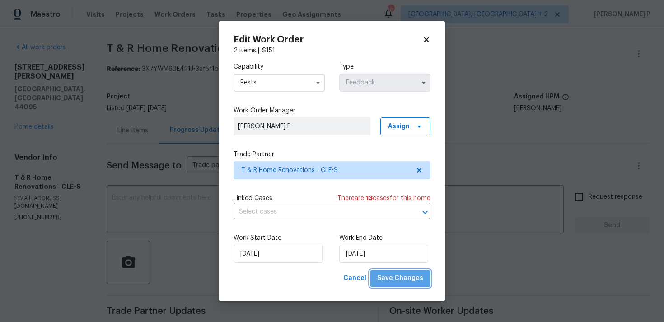
click at [405, 283] on span "Save Changes" at bounding box center [400, 278] width 46 height 11
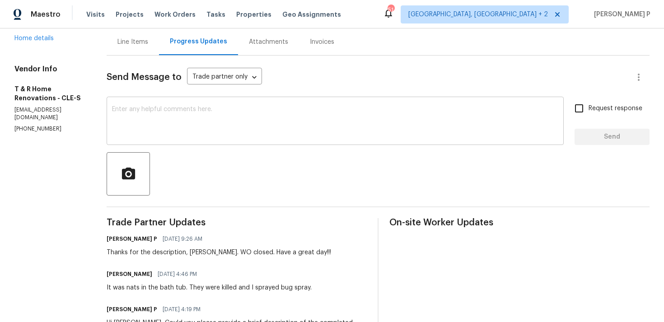
scroll to position [79, 0]
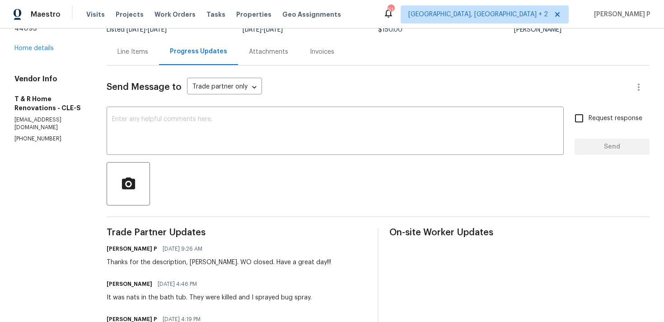
click at [148, 50] on div "Line Items" at bounding box center [133, 51] width 31 height 9
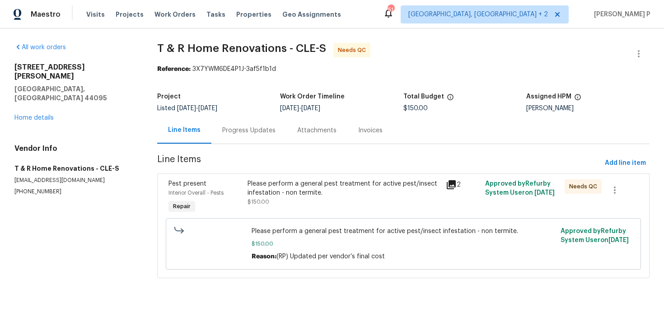
click at [290, 198] on div "Please perform a general pest treatment for active pest/insect infestation - no…" at bounding box center [344, 192] width 193 height 27
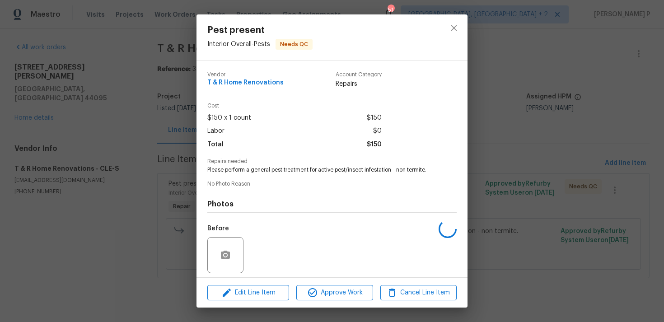
scroll to position [64, 0]
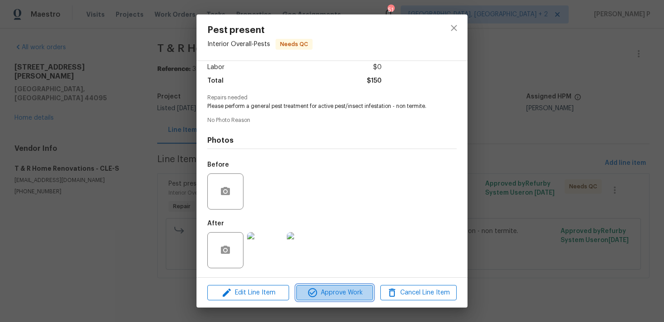
click at [332, 288] on span "Approve Work" at bounding box center [334, 292] width 71 height 11
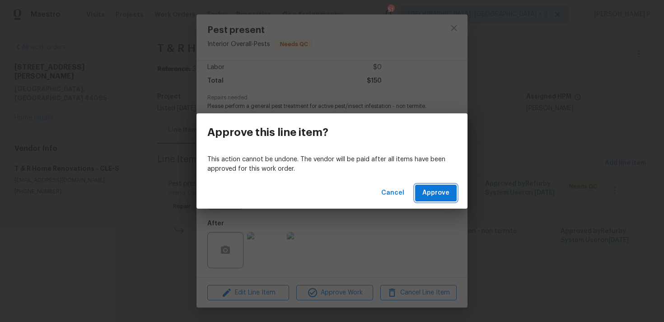
click at [433, 190] on span "Approve" at bounding box center [436, 193] width 27 height 11
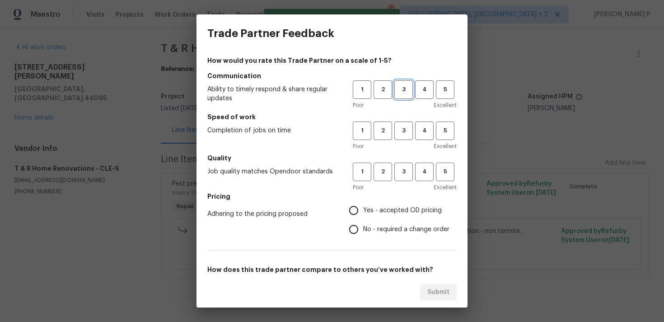
click at [396, 93] on span "3" at bounding box center [404, 90] width 17 height 10
click at [400, 134] on span "3" at bounding box center [404, 131] width 17 height 10
click at [403, 172] on span "3" at bounding box center [404, 172] width 17 height 10
click at [400, 230] on span "No - required a change order" at bounding box center [406, 229] width 86 height 9
click at [363, 230] on input "No - required a change order" at bounding box center [353, 229] width 19 height 19
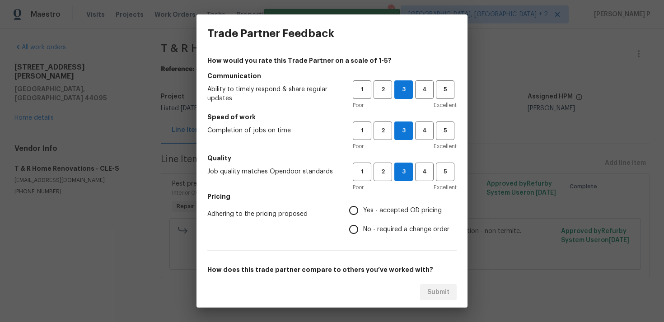
radio input "true"
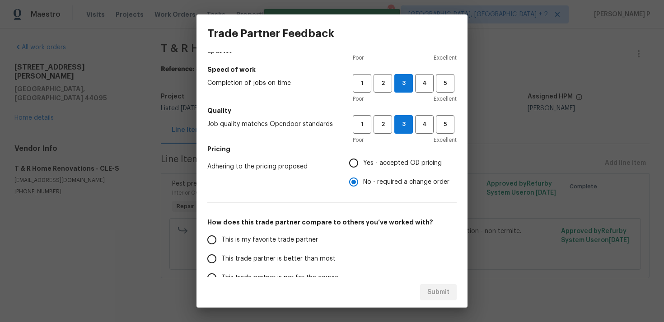
scroll to position [137, 0]
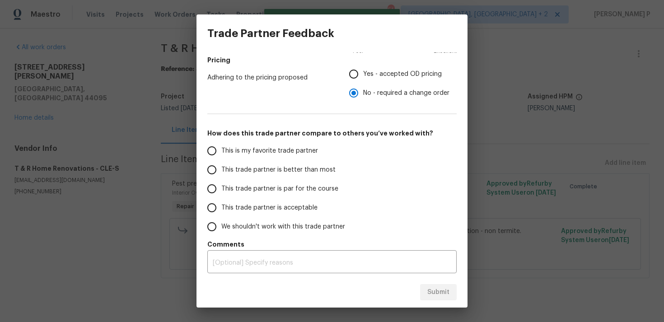
click at [271, 188] on span "This trade partner is par for the course" at bounding box center [279, 188] width 117 height 9
click at [221, 188] on input "This trade partner is par for the course" at bounding box center [212, 188] width 19 height 19
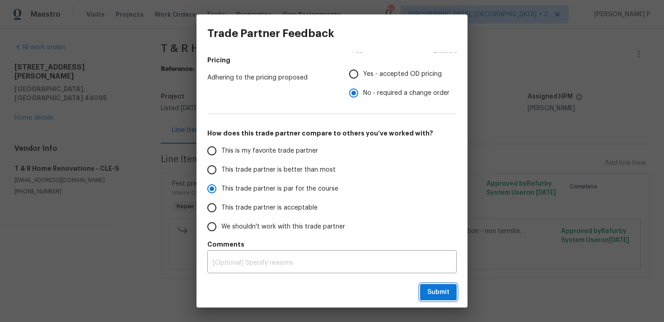
click at [443, 298] on button "Submit" at bounding box center [438, 292] width 37 height 17
radio input "true"
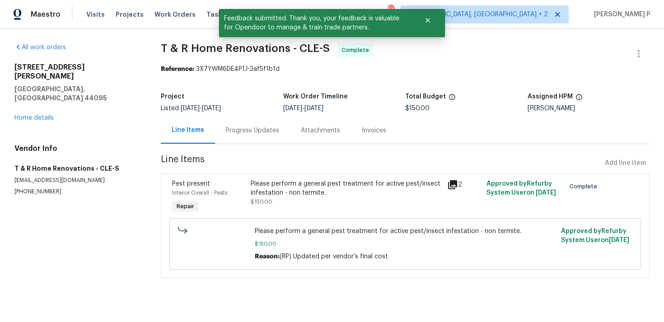
click at [234, 122] on div "Progress Updates" at bounding box center [252, 130] width 75 height 27
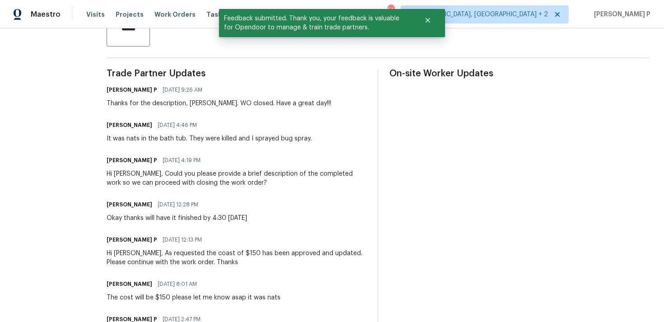
scroll to position [241, 0]
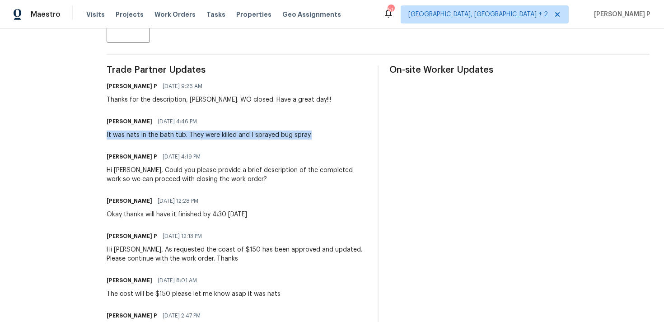
drag, startPoint x: 126, startPoint y: 134, endPoint x: 330, endPoint y: 138, distance: 204.8
click at [330, 138] on div "[PERSON_NAME] [DATE] 4:46 PM It was nats in the bath tub. They were killed and …" at bounding box center [237, 127] width 260 height 24
copy div "It was nats in the bath tub. They were killed and I sprayed bug spray."
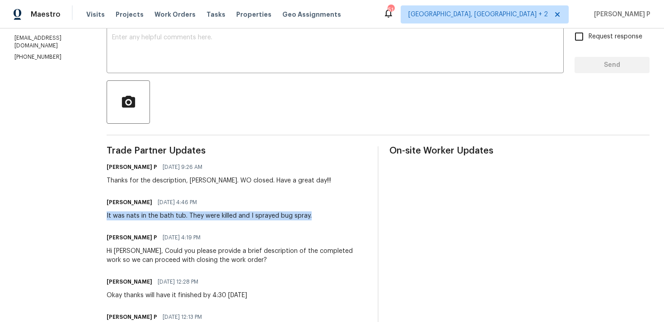
scroll to position [0, 0]
